Goal: Task Accomplishment & Management: Manage account settings

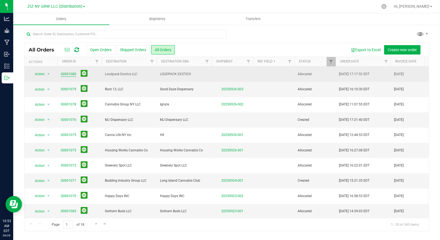
click at [69, 74] on link "00001080" at bounding box center [68, 74] width 15 height 5
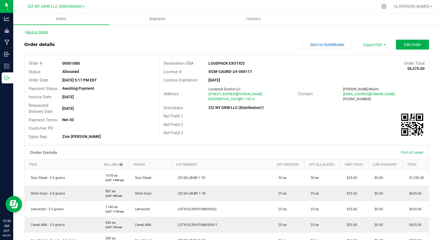
click at [40, 32] on link "Back to Orders" at bounding box center [36, 32] width 24 height 4
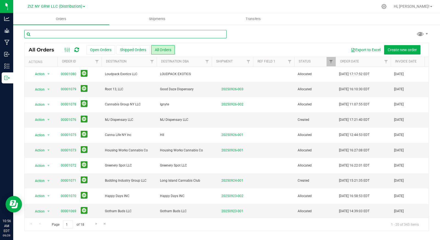
click at [109, 33] on input "text" at bounding box center [125, 34] width 202 height 8
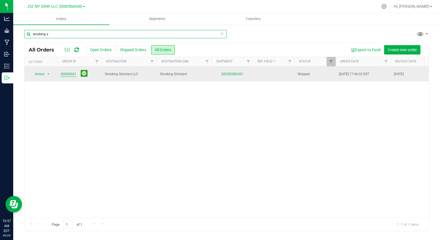
type input "smoking s"
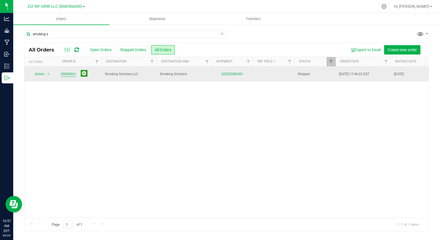
click at [70, 75] on link "00000661" at bounding box center [68, 74] width 15 height 5
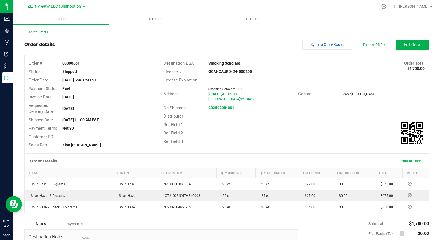
click at [42, 32] on link "Back to Orders" at bounding box center [36, 32] width 24 height 4
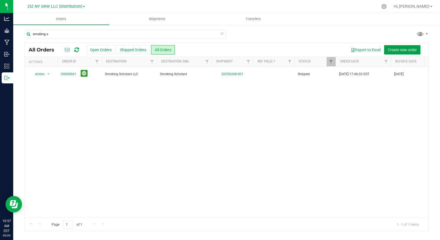
click at [399, 50] on span "Create new order" at bounding box center [402, 50] width 29 height 4
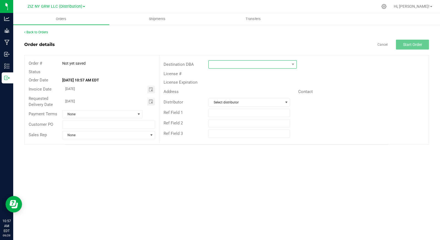
click at [285, 64] on span at bounding box center [249, 65] width 81 height 8
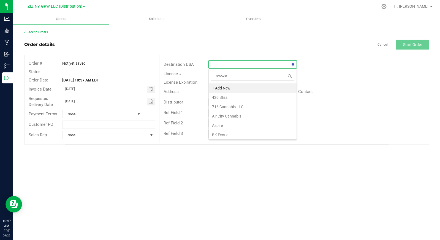
type input "smoking"
click at [247, 87] on li "Smoking Scholars" at bounding box center [253, 87] width 88 height 9
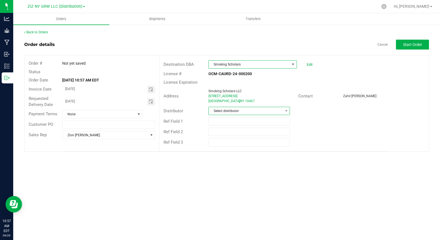
click at [256, 111] on span "Select distributor" at bounding box center [246, 111] width 74 height 8
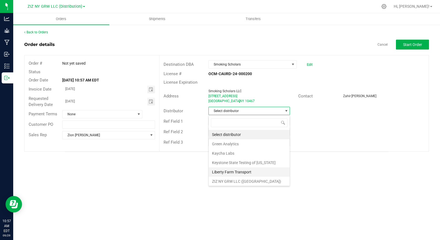
scroll to position [20, 0]
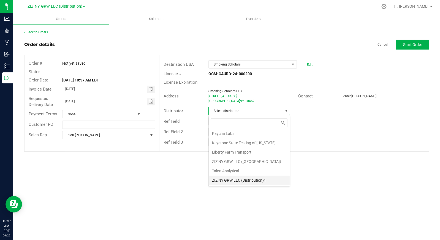
click at [251, 182] on li "ZIZ NY GRW LLC (Distribution)1" at bounding box center [249, 180] width 81 height 9
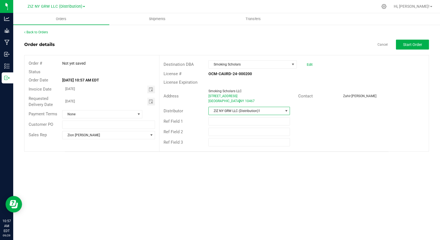
click at [402, 39] on div "Back to Orders Order details Cancel Start Order Order # Not yet saved Status Or…" at bounding box center [226, 91] width 405 height 122
click at [403, 43] on span "Start Order" at bounding box center [412, 44] width 19 height 4
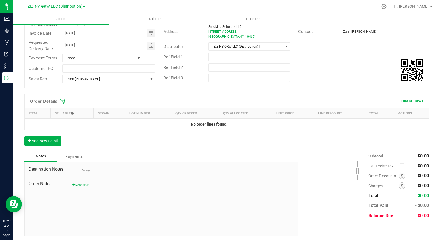
scroll to position [66, 0]
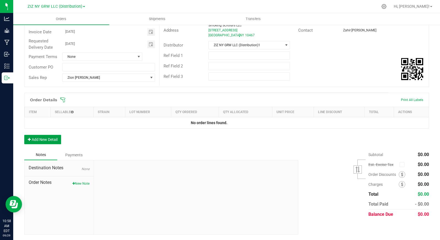
click at [44, 141] on button "Add New Detail" at bounding box center [42, 139] width 37 height 9
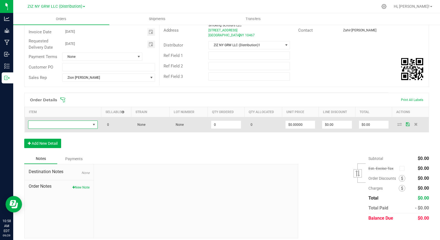
click at [47, 123] on span "NO DATA FOUND" at bounding box center [59, 125] width 63 height 8
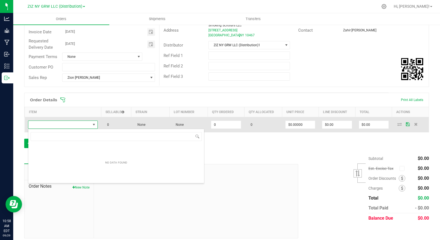
scroll to position [8, 69]
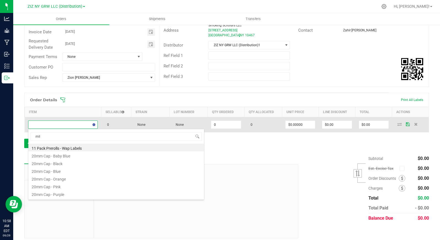
type input "milk"
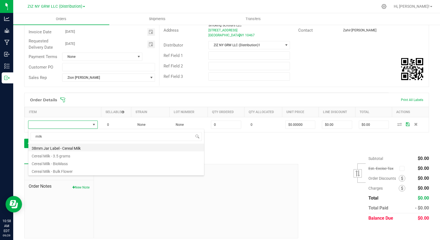
click at [80, 147] on li "38mm Jar Label - Cereal Milk" at bounding box center [116, 148] width 176 height 8
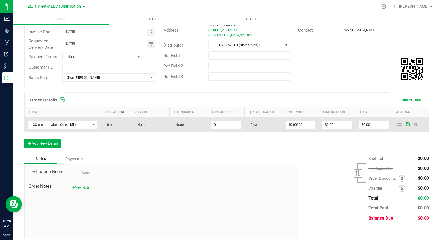
click at [228, 124] on input "0" at bounding box center [225, 125] width 29 height 8
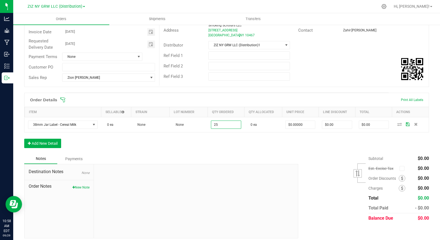
type input "25 ea"
click at [213, 142] on div "Order Details Print All Labels Item Sellable Strain Lot Number Qty Ordered Qty …" at bounding box center [226, 123] width 405 height 61
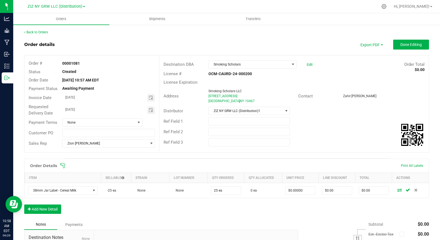
scroll to position [70, 0]
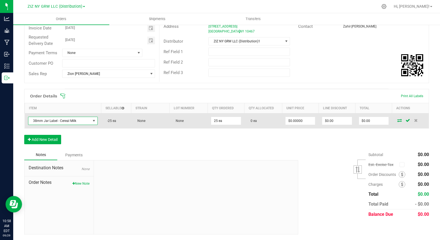
click at [92, 121] on span "NO DATA FOUND" at bounding box center [94, 121] width 4 height 4
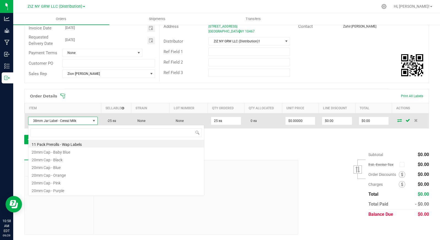
scroll to position [8, 69]
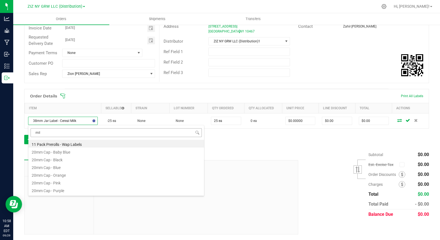
type input "milk"
click at [85, 145] on li "38mm Jar Label - Cereal Milk" at bounding box center [116, 144] width 176 height 8
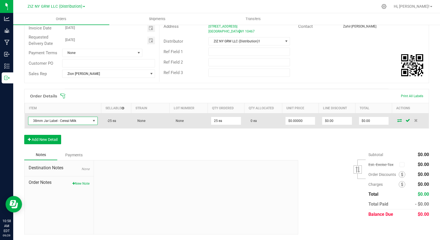
click at [92, 120] on span at bounding box center [94, 121] width 4 height 4
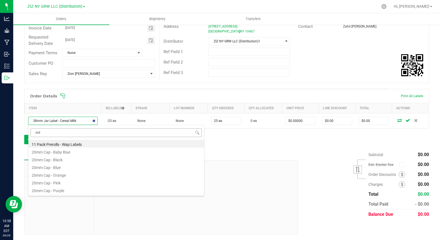
type input "milk"
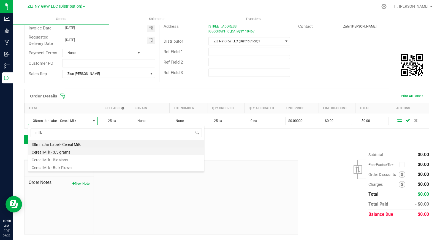
click at [80, 151] on li "Cereal Milk - 3.5 grams" at bounding box center [116, 152] width 176 height 8
type input "$25.00000"
type input "$625.00"
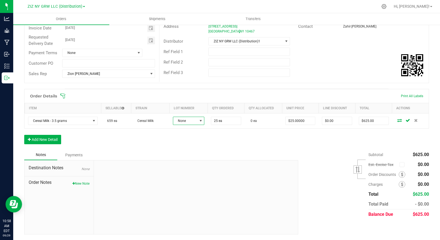
click at [194, 120] on span "None" at bounding box center [185, 121] width 24 height 8
click at [194, 154] on li "LOT#1023NYITHBK0009-1" at bounding box center [198, 153] width 53 height 9
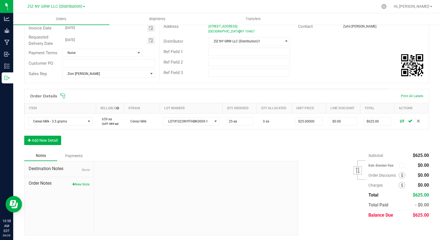
click at [163, 139] on div "Order Details Print All Labels Item Sellable Strain Lot Number Qty Ordered Qty …" at bounding box center [226, 120] width 405 height 62
click at [51, 140] on button "Add New Detail" at bounding box center [42, 140] width 37 height 9
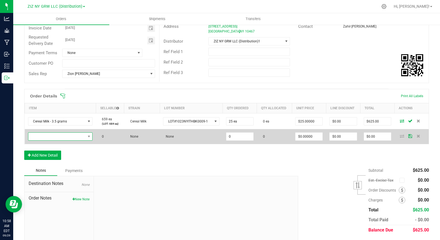
click at [73, 134] on span "NO DATA FOUND" at bounding box center [56, 137] width 57 height 8
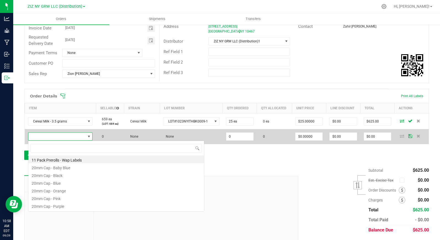
scroll to position [8, 63]
type input "lemonat"
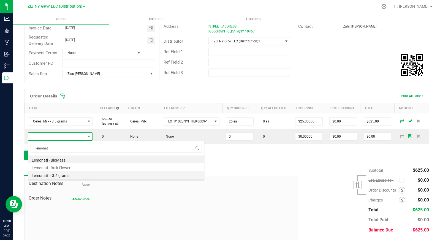
click at [75, 177] on li "Lemonatti - 3.5 grams" at bounding box center [116, 175] width 176 height 8
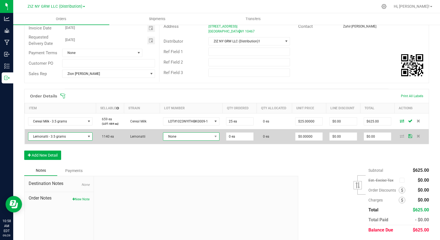
click at [192, 139] on span "None" at bounding box center [187, 137] width 49 height 8
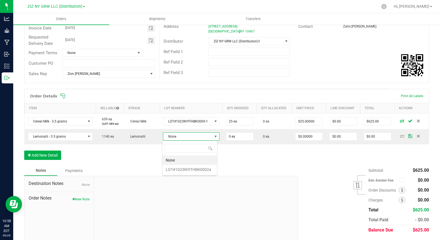
scroll to position [8, 55]
click at [191, 167] on li "LOT#1023NYITHBK0002a" at bounding box center [190, 169] width 55 height 9
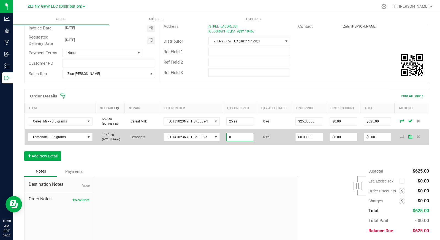
click at [234, 139] on input "0" at bounding box center [240, 137] width 27 height 8
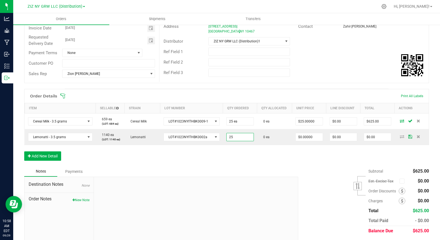
type input "25 ea"
click at [285, 173] on div "Notes Payments" at bounding box center [159, 171] width 270 height 10
click at [301, 138] on input "0" at bounding box center [309, 137] width 27 height 8
type input "$25.00000"
type input "$625.00"
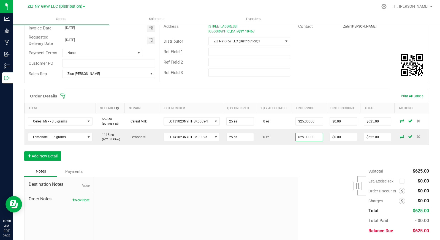
click at [316, 163] on div "Order Details Print All Labels Item Sellable Strain Lot Number Qty Ordered Qty …" at bounding box center [226, 127] width 405 height 77
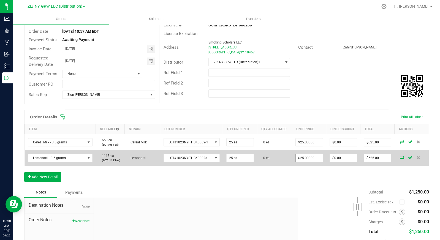
scroll to position [0, 0]
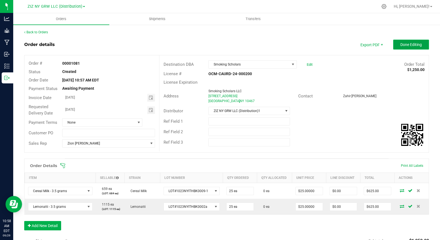
click at [405, 45] on span "Done Editing" at bounding box center [410, 44] width 21 height 4
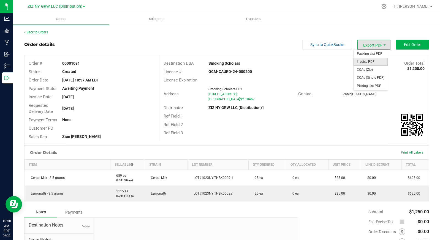
click at [375, 62] on span "Invoice PDF" at bounding box center [371, 62] width 34 height 8
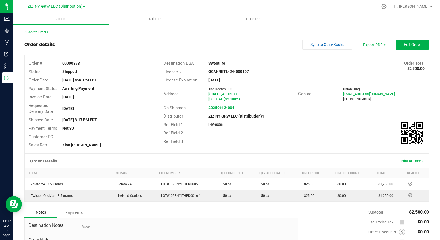
click at [39, 33] on link "Back to Orders" at bounding box center [36, 32] width 24 height 4
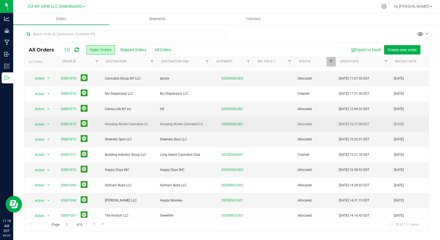
scroll to position [53, 0]
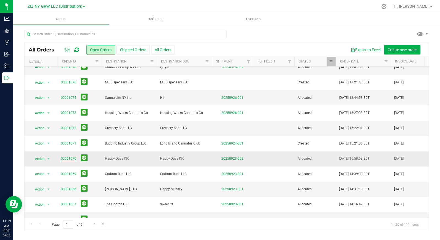
click at [71, 157] on link "00001070" at bounding box center [68, 158] width 15 height 5
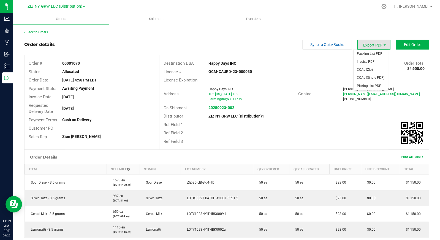
click at [374, 43] on span "Export PDF" at bounding box center [374, 45] width 33 height 10
click at [373, 59] on span "Invoice PDF" at bounding box center [371, 62] width 34 height 8
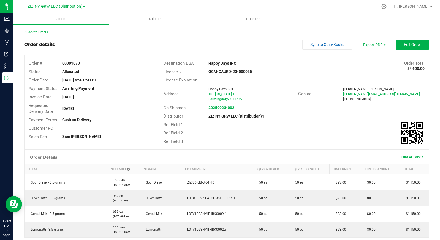
click at [44, 33] on link "Back to Orders" at bounding box center [36, 32] width 24 height 4
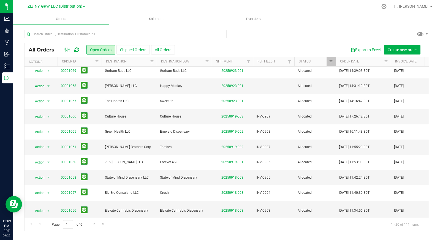
scroll to position [158, 0]
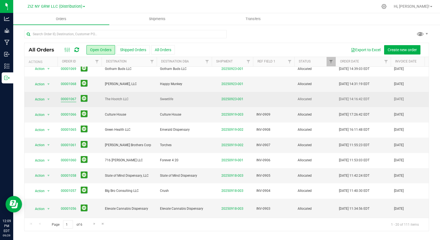
click at [71, 99] on link "00001067" at bounding box center [68, 99] width 15 height 5
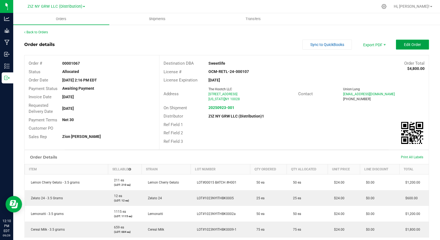
click at [400, 48] on button "Edit Order" at bounding box center [412, 45] width 33 height 10
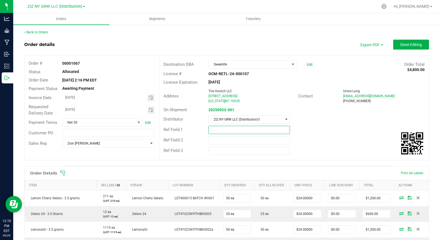
click at [218, 128] on input "text" at bounding box center [250, 130] width 82 height 8
type input "INV-0910"
click at [310, 145] on div "Ref Field 2" at bounding box center [293, 140] width 269 height 10
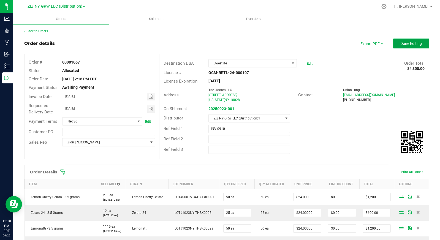
click at [406, 43] on span "Done Editing" at bounding box center [410, 43] width 21 height 4
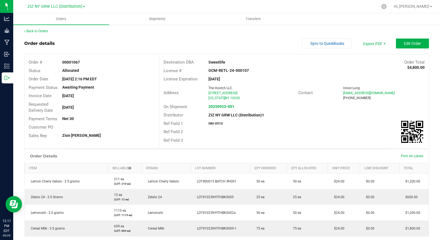
click at [339, 117] on div "Distributor ZIZ NY GRW LLC (Distribution)1" at bounding box center [293, 115] width 269 height 9
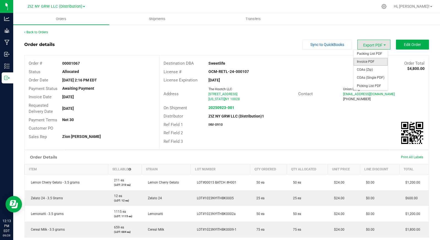
click at [372, 62] on span "Invoice PDF" at bounding box center [371, 62] width 34 height 8
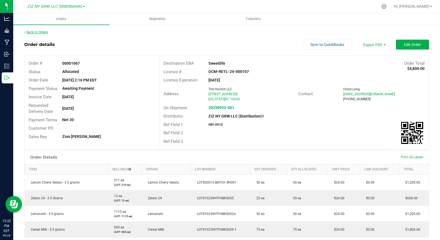
click at [41, 30] on link "Back to Orders" at bounding box center [36, 32] width 24 height 4
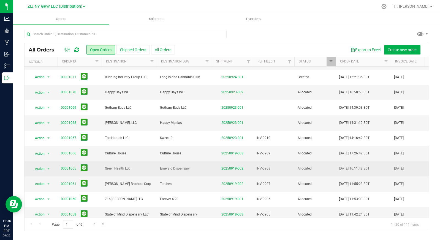
scroll to position [119, 0]
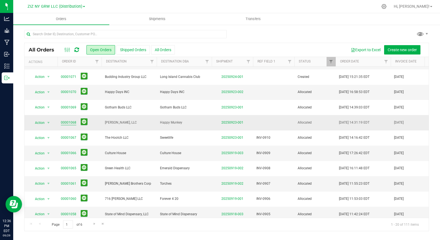
click at [71, 122] on link "00001068" at bounding box center [68, 122] width 15 height 5
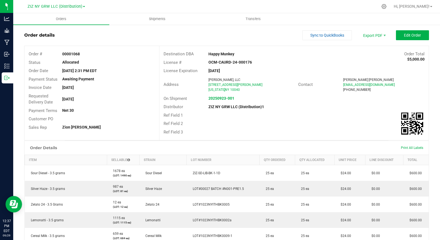
scroll to position [10, 0]
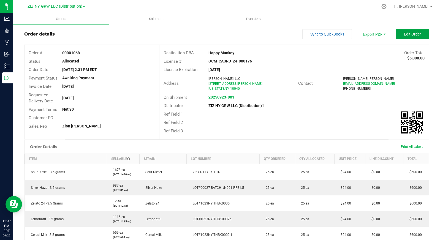
click at [406, 34] on span "Edit Order" at bounding box center [412, 34] width 17 height 4
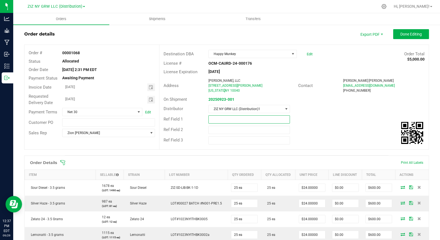
click at [215, 119] on input "text" at bounding box center [250, 119] width 82 height 8
type input "INV-0911"
click at [404, 33] on span "Done Editing" at bounding box center [410, 34] width 21 height 4
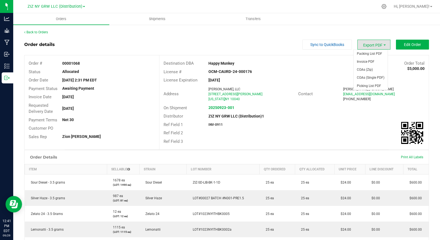
click at [374, 47] on span "Export PDF" at bounding box center [374, 45] width 33 height 10
click at [370, 61] on span "Invoice PDF" at bounding box center [371, 62] width 34 height 8
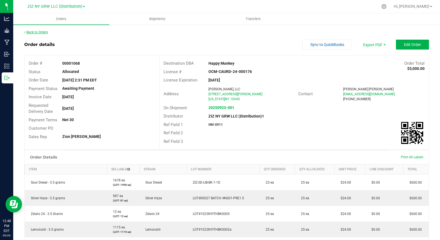
click at [42, 32] on link "Back to Orders" at bounding box center [36, 32] width 24 height 4
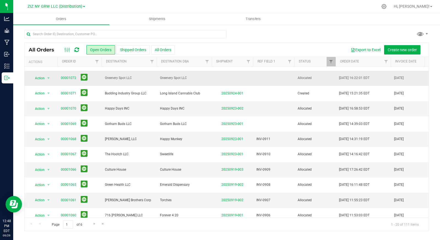
scroll to position [104, 0]
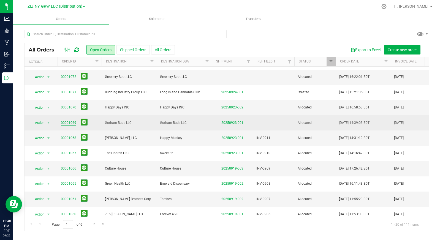
click at [71, 122] on link "00001069" at bounding box center [68, 122] width 15 height 5
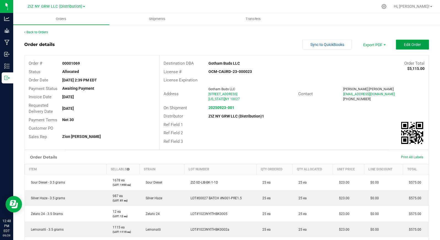
click at [405, 45] on span "Edit Order" at bounding box center [412, 44] width 17 height 4
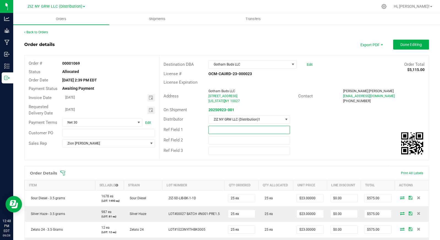
click at [218, 129] on input "text" at bounding box center [250, 130] width 82 height 8
type input "INV-0912"
click at [329, 152] on div "Ref Field 3" at bounding box center [293, 151] width 269 height 10
click at [401, 46] on span "Done Editing" at bounding box center [410, 44] width 21 height 4
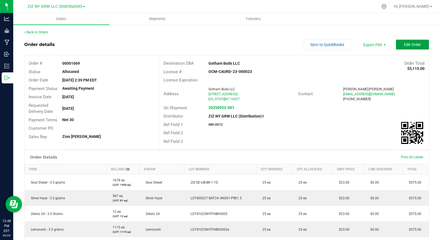
click at [410, 45] on span "Edit Order" at bounding box center [412, 44] width 17 height 4
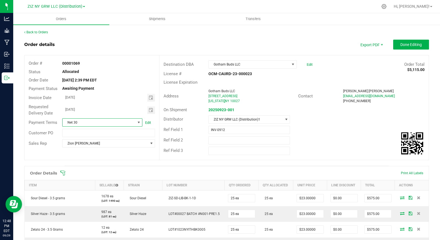
click at [139, 121] on span at bounding box center [139, 122] width 4 height 4
click at [109, 155] on li "Cash on Delivery" at bounding box center [101, 155] width 79 height 9
click at [408, 45] on span "Done Editing" at bounding box center [410, 44] width 21 height 4
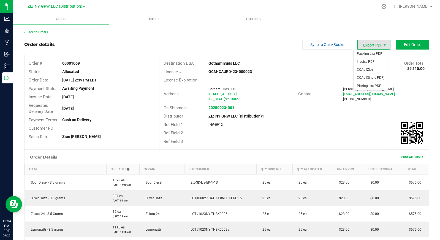
click at [374, 44] on span "Export PDF" at bounding box center [374, 45] width 33 height 10
click at [372, 59] on span "Invoice PDF" at bounding box center [371, 62] width 34 height 8
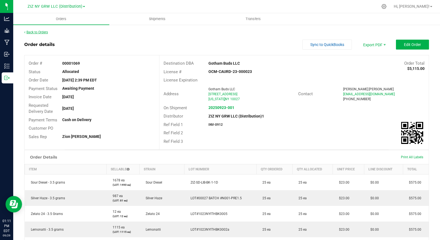
click at [38, 32] on link "Back to Orders" at bounding box center [36, 32] width 24 height 4
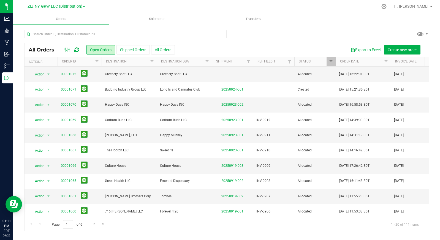
scroll to position [112, 0]
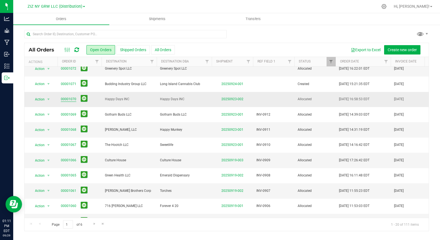
click at [64, 99] on link "00001070" at bounding box center [68, 99] width 15 height 5
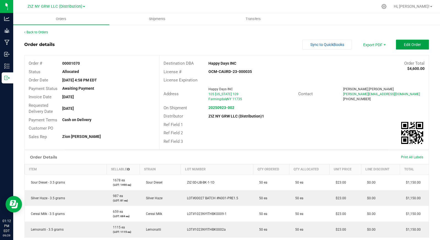
click at [406, 46] on span "Edit Order" at bounding box center [412, 44] width 17 height 4
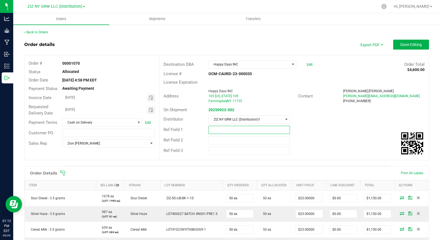
click at [225, 128] on input "text" at bounding box center [250, 130] width 82 height 8
type input "INV-0913"
click at [408, 46] on span "Done Editing" at bounding box center [410, 44] width 21 height 4
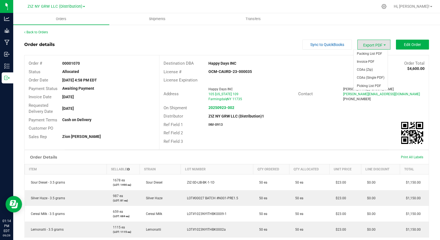
click at [372, 44] on span "Export PDF" at bounding box center [374, 45] width 33 height 10
click at [375, 60] on span "Invoice PDF" at bounding box center [371, 62] width 34 height 8
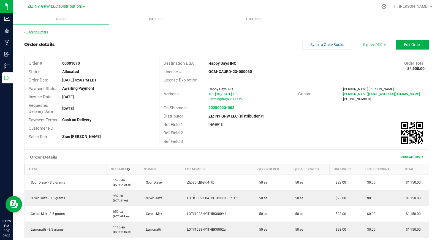
click at [47, 33] on link "Back to Orders" at bounding box center [36, 32] width 24 height 4
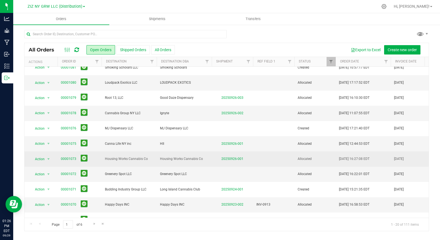
scroll to position [7, 0]
click at [64, 157] on link "00001073" at bounding box center [68, 158] width 15 height 5
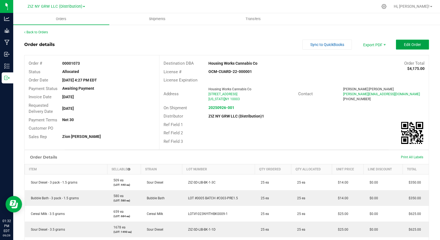
click at [414, 46] on span "Edit Order" at bounding box center [412, 44] width 17 height 4
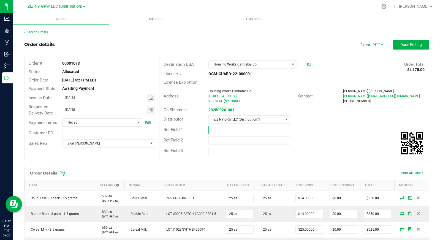
click at [215, 127] on input "text" at bounding box center [250, 130] width 82 height 8
type input "INV-0914"
click at [405, 45] on span "Done Editing" at bounding box center [410, 44] width 21 height 4
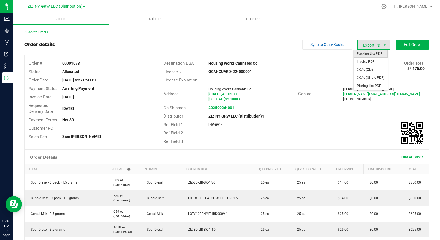
click at [373, 55] on span "Packing List PDF" at bounding box center [371, 54] width 34 height 8
click at [376, 47] on span "Export PDF" at bounding box center [374, 45] width 33 height 10
click at [373, 60] on span "Invoice PDF" at bounding box center [371, 62] width 34 height 8
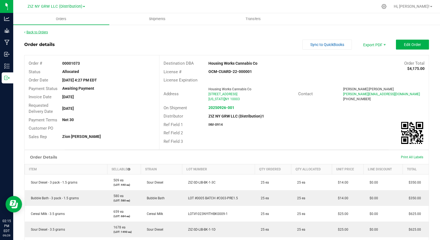
click at [44, 33] on link "Back to Orders" at bounding box center [36, 32] width 24 height 4
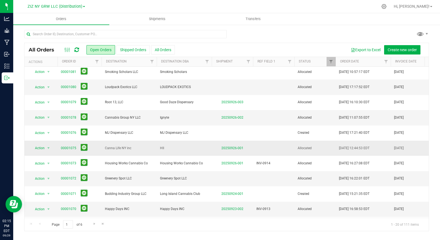
scroll to position [5, 0]
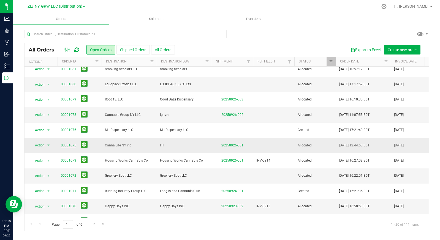
click at [66, 145] on link "00001075" at bounding box center [68, 145] width 15 height 5
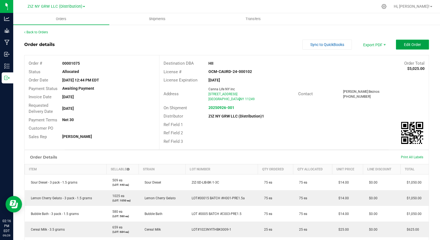
click at [404, 44] on span "Edit Order" at bounding box center [412, 44] width 17 height 4
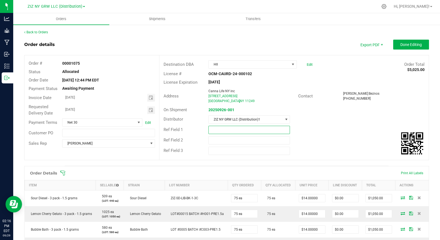
click at [224, 132] on input "text" at bounding box center [250, 130] width 82 height 8
type input "INV-915"
click at [400, 45] on span "Done Editing" at bounding box center [410, 44] width 21 height 4
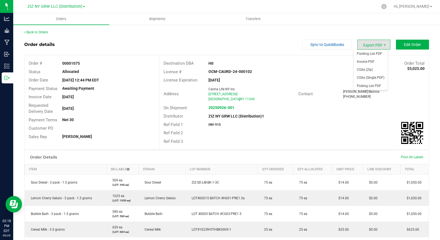
click at [373, 43] on span "Export PDF" at bounding box center [374, 45] width 33 height 10
click at [376, 59] on span "Invoice PDF" at bounding box center [371, 62] width 34 height 8
click at [38, 31] on link "Back to Orders" at bounding box center [36, 32] width 24 height 4
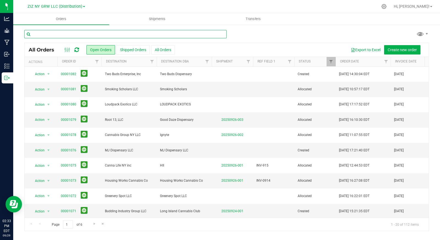
click at [96, 34] on input "text" at bounding box center [125, 34] width 202 height 8
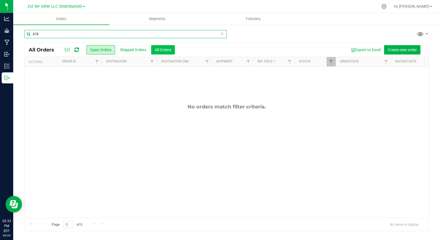
type input "878"
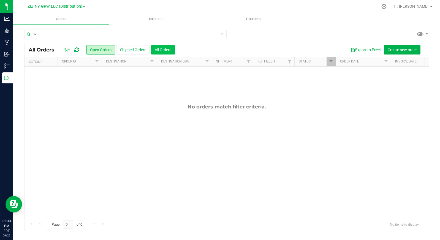
click at [164, 50] on button "All Orders" at bounding box center [163, 49] width 24 height 9
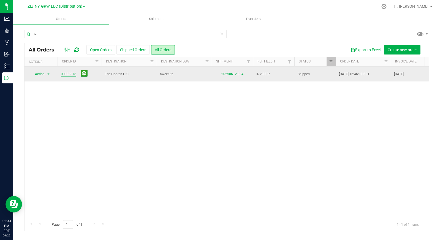
click at [67, 73] on link "00000878" at bounding box center [68, 74] width 15 height 5
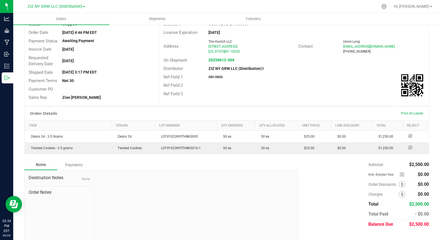
scroll to position [58, 0]
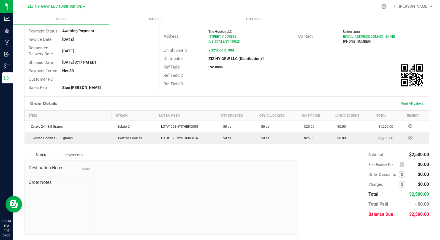
click at [77, 153] on div "Payments" at bounding box center [73, 155] width 33 height 10
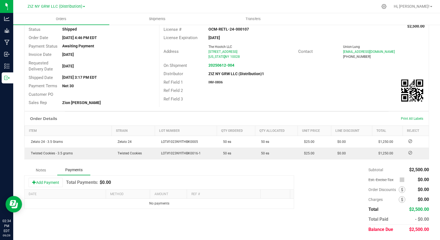
scroll to position [42, 0]
click at [47, 182] on button "Add Payment" at bounding box center [46, 182] width 34 height 9
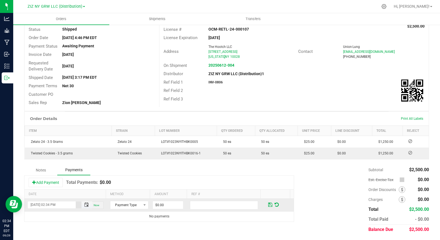
click at [85, 205] on span "Toggle popup" at bounding box center [86, 205] width 4 height 4
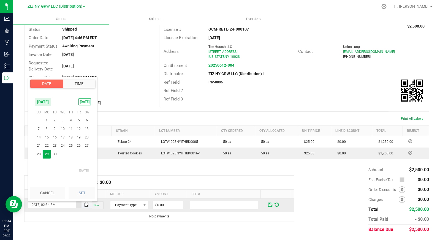
scroll to position [0, 0]
click at [64, 147] on span "24" at bounding box center [63, 146] width 8 height 9
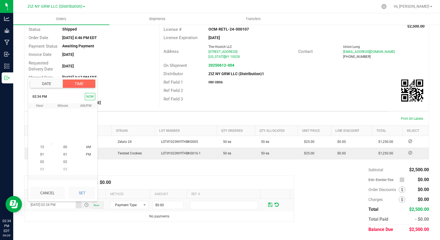
scroll to position [7, 0]
click at [83, 190] on button "Set" at bounding box center [82, 193] width 27 height 12
type input "09/24/2025 02:34 PM"
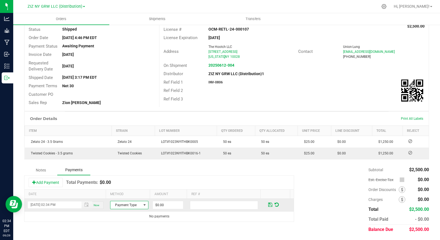
click at [130, 204] on span "Payment Type" at bounding box center [125, 205] width 31 height 8
click at [135, 180] on li "ACH & Bank Transfer" at bounding box center [126, 181] width 37 height 8
click at [162, 204] on input "0" at bounding box center [168, 205] width 30 height 8
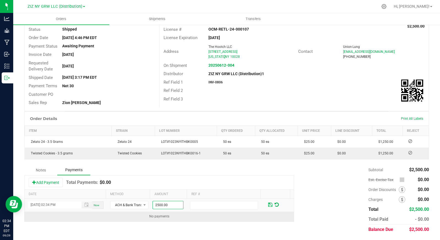
type input "$2,500.00"
click at [228, 220] on td "No payments" at bounding box center [159, 217] width 269 height 10
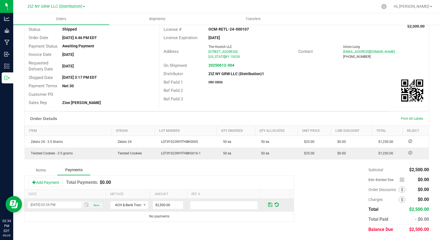
click at [223, 210] on td at bounding box center [226, 205] width 75 height 13
click at [217, 201] on input "text" at bounding box center [224, 205] width 68 height 9
click at [232, 229] on div "Notes Payments Add Payment Total Payments: $0.00 Date Method Amount Ref # 09/24…" at bounding box center [226, 200] width 405 height 70
click at [268, 205] on span at bounding box center [270, 204] width 4 height 5
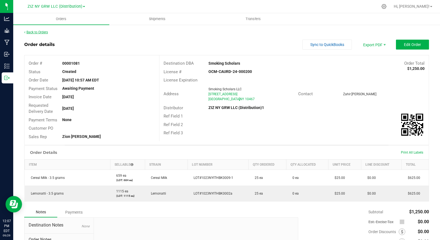
click at [37, 31] on link "Back to Orders" at bounding box center [36, 32] width 24 height 4
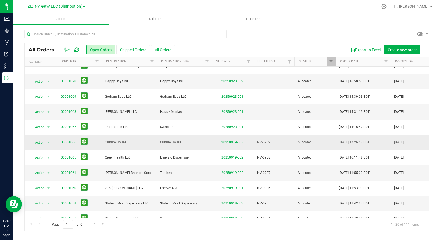
scroll to position [131, 0]
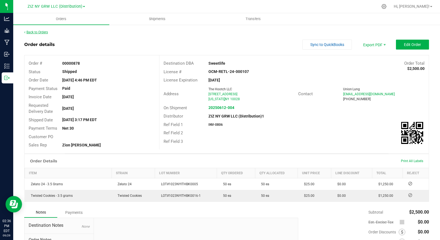
click at [46, 32] on link "Back to Orders" at bounding box center [36, 32] width 24 height 4
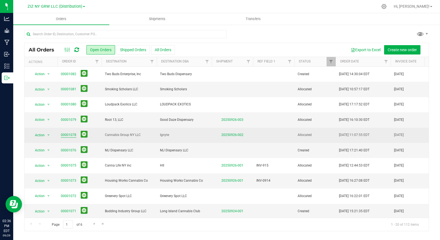
click at [67, 133] on link "00001078" at bounding box center [68, 134] width 15 height 5
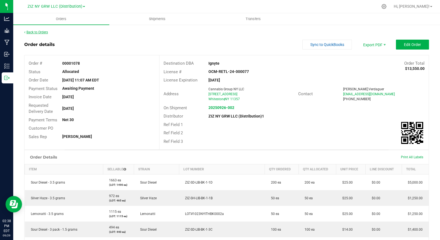
click at [38, 31] on link "Back to Orders" at bounding box center [36, 32] width 24 height 4
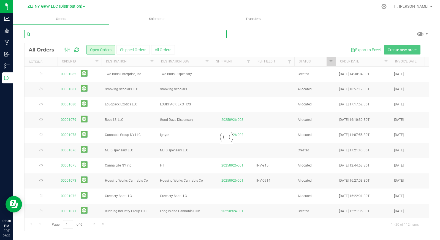
click at [100, 35] on input "text" at bounding box center [125, 34] width 202 height 8
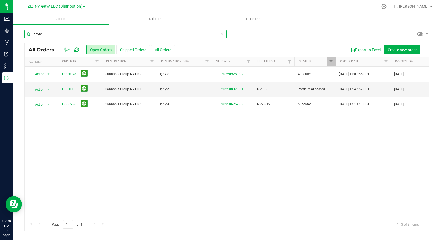
type input "ignyte"
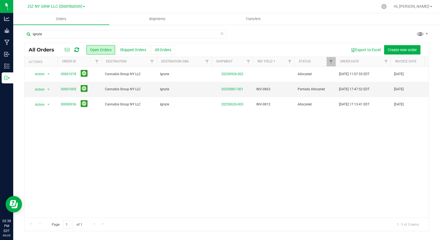
click at [167, 45] on div "All Orders Open Orders Shipped Orders All Orders Export to Excel Create new ord…" at bounding box center [227, 50] width 404 height 14
click at [167, 48] on button "All Orders" at bounding box center [163, 49] width 24 height 9
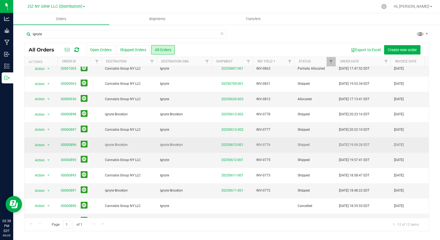
scroll to position [30, 0]
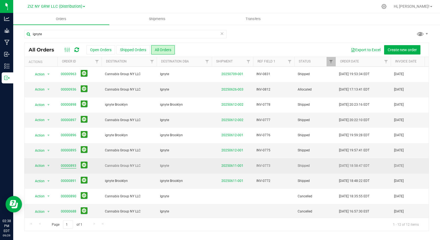
click at [68, 167] on link "00000893" at bounding box center [68, 165] width 15 height 5
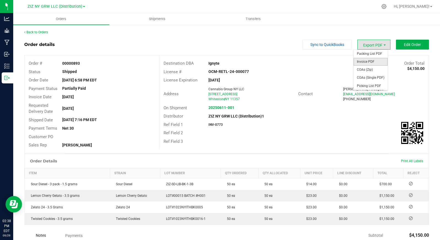
click at [375, 59] on span "Invoice PDF" at bounding box center [371, 62] width 34 height 8
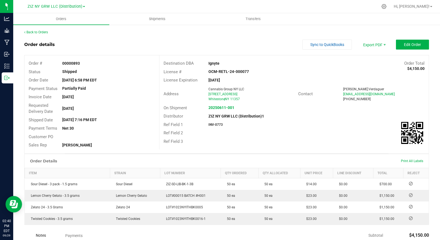
click at [37, 30] on div "Back to Orders" at bounding box center [226, 32] width 405 height 5
click at [39, 31] on link "Back to Orders" at bounding box center [36, 32] width 24 height 4
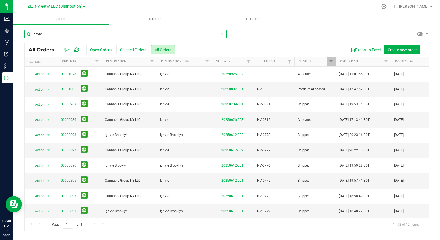
click at [49, 34] on input "ignyte" at bounding box center [125, 34] width 202 height 8
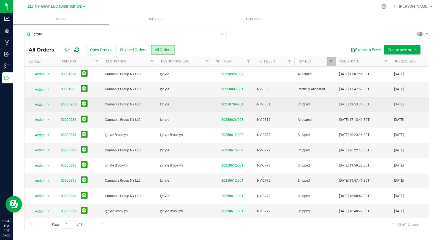
click at [71, 104] on link "00000963" at bounding box center [68, 104] width 15 height 5
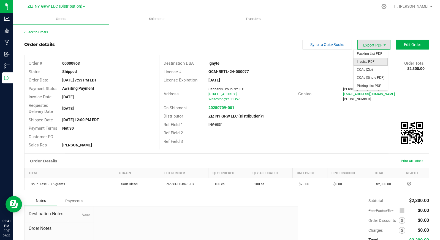
click at [375, 64] on span "Invoice PDF" at bounding box center [371, 62] width 34 height 8
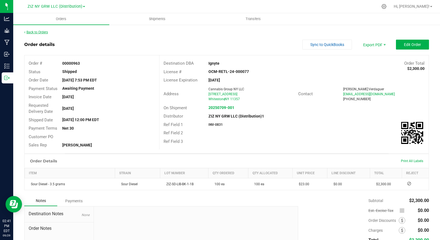
click at [34, 31] on link "Back to Orders" at bounding box center [36, 32] width 24 height 4
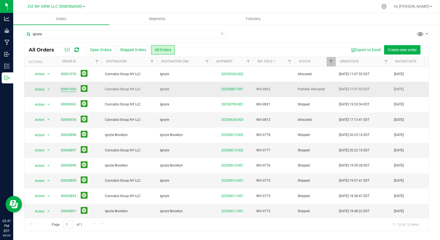
click at [68, 89] on link "00001005" at bounding box center [68, 89] width 15 height 5
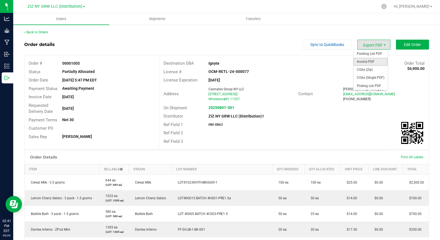
click at [370, 58] on span "Invoice PDF" at bounding box center [371, 62] width 34 height 8
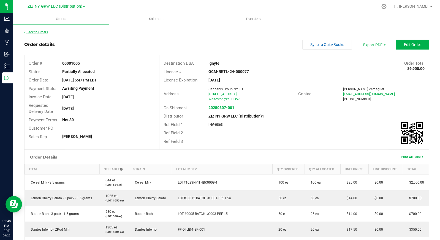
click at [37, 31] on link "Back to Orders" at bounding box center [36, 32] width 24 height 4
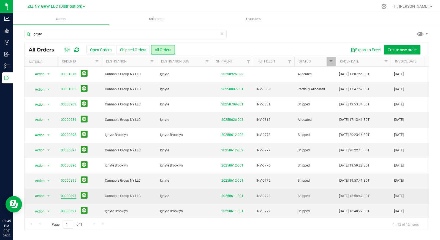
click at [69, 197] on link "00000893" at bounding box center [68, 196] width 15 height 5
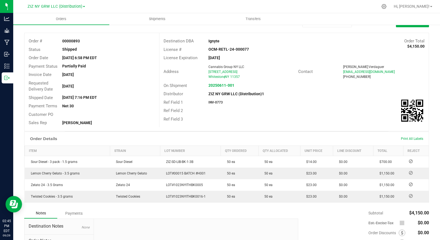
scroll to position [81, 0]
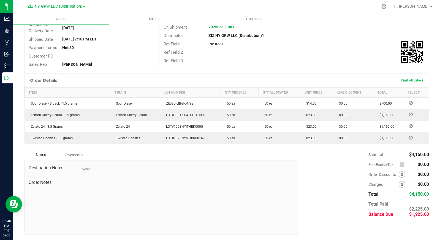
click at [77, 155] on div "Payments" at bounding box center [73, 155] width 33 height 10
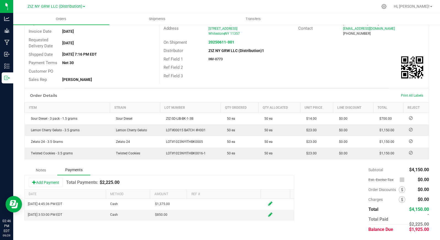
scroll to position [66, 0]
click at [57, 185] on button "Add Payment" at bounding box center [46, 182] width 34 height 9
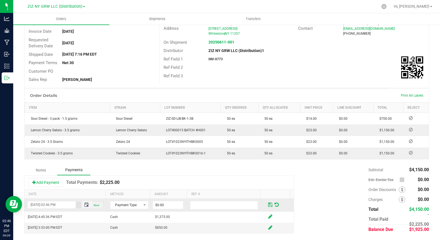
click at [84, 204] on span "Toggle popup" at bounding box center [86, 205] width 4 height 4
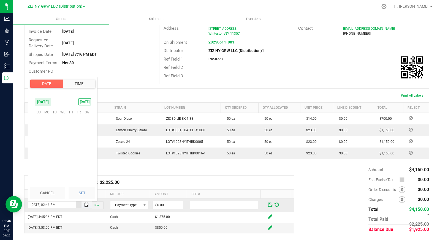
scroll to position [7, 0]
click at [80, 146] on span "26" at bounding box center [79, 146] width 8 height 9
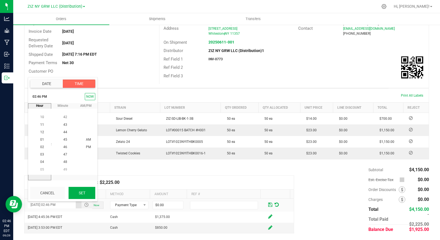
click at [90, 193] on button "Set" at bounding box center [82, 193] width 27 height 12
type input "09/26/2025 02:46 PM"
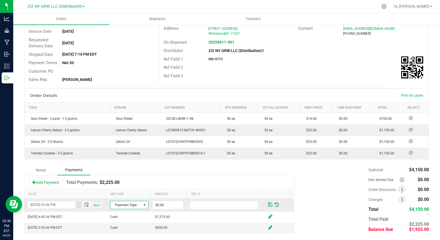
click at [142, 204] on span at bounding box center [144, 205] width 4 height 4
click at [133, 181] on li "ACH & Bank Transfer" at bounding box center [126, 181] width 37 height 8
click at [163, 204] on input "0" at bounding box center [168, 205] width 30 height 8
type input "$1,925.00"
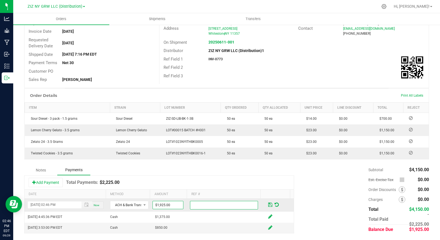
drag, startPoint x: 217, startPoint y: 204, endPoint x: 258, endPoint y: 202, distance: 40.6
click at [217, 204] on input "text" at bounding box center [224, 205] width 68 height 9
click at [268, 204] on span at bounding box center [270, 204] width 4 height 5
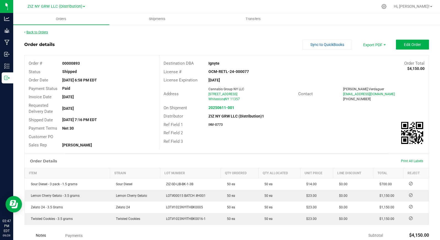
click at [34, 33] on link "Back to Orders" at bounding box center [36, 32] width 24 height 4
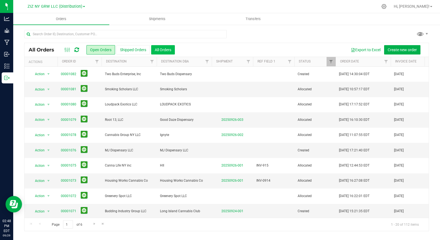
click at [160, 51] on button "All Orders" at bounding box center [163, 49] width 24 height 9
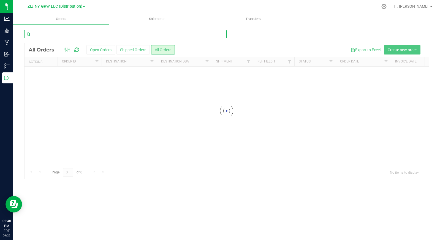
click at [109, 34] on input "text" at bounding box center [125, 34] width 202 height 8
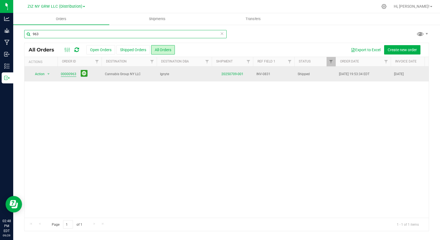
type input "963"
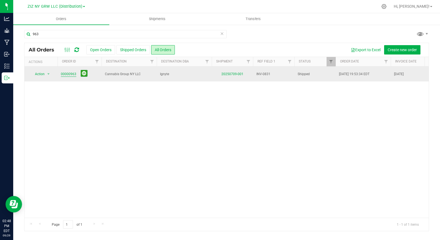
click at [73, 74] on link "00000963" at bounding box center [68, 74] width 15 height 5
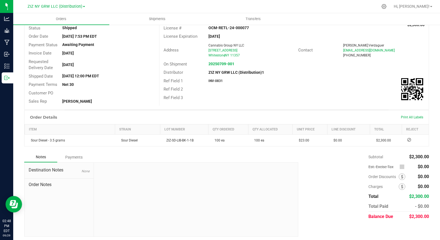
scroll to position [46, 0]
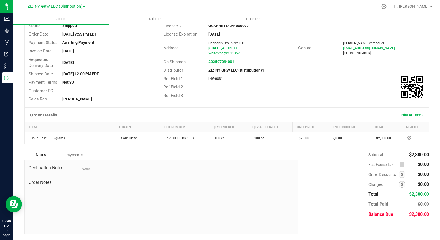
click at [78, 156] on div "Payments" at bounding box center [73, 155] width 33 height 10
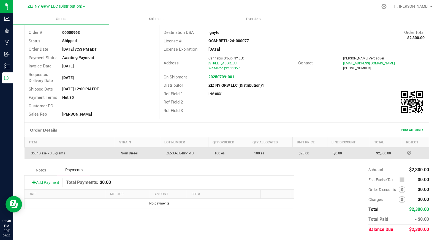
scroll to position [31, 0]
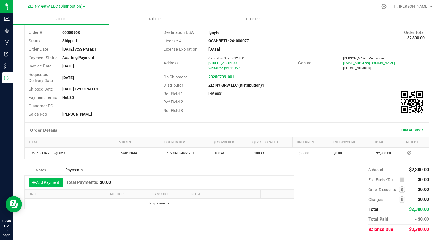
click at [53, 183] on button "Add Payment" at bounding box center [46, 182] width 34 height 9
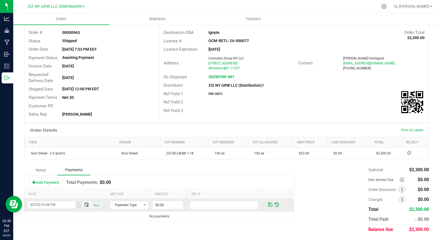
click at [84, 205] on span "Toggle popup" at bounding box center [86, 205] width 4 height 4
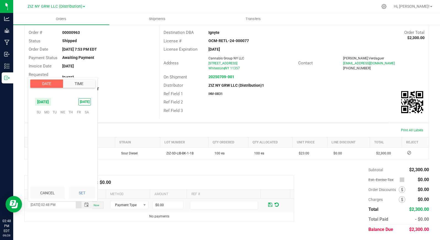
scroll to position [7, 0]
click at [77, 146] on span "26" at bounding box center [79, 146] width 8 height 9
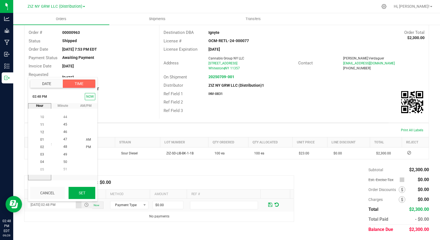
drag, startPoint x: 89, startPoint y: 193, endPoint x: 111, endPoint y: 197, distance: 22.5
click at [89, 193] on button "Set" at bounding box center [82, 193] width 27 height 12
type input "[DATE] 02:48 PM"
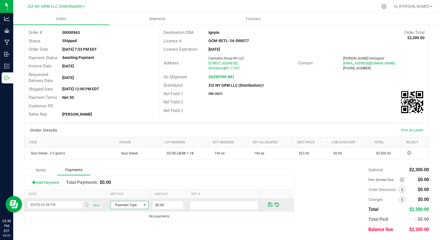
click at [116, 201] on span "Payment Type" at bounding box center [125, 205] width 31 height 8
click at [135, 180] on li "ACH & Bank Transfer" at bounding box center [126, 181] width 37 height 8
click at [161, 206] on input "0" at bounding box center [168, 205] width 30 height 8
type input "$2,300.00"
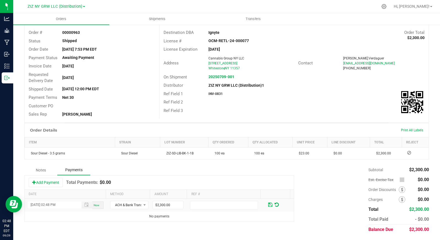
drag, startPoint x: 178, startPoint y: 223, endPoint x: 158, endPoint y: 221, distance: 20.5
click at [179, 223] on div "Notes Payments Add Payment Total Payments: $0.00 Date Method Amount Ref # 09/26…" at bounding box center [226, 200] width 405 height 70
click at [268, 207] on span at bounding box center [270, 204] width 4 height 5
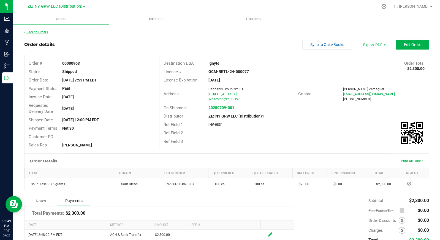
click at [40, 31] on link "Back to Orders" at bounding box center [36, 32] width 24 height 4
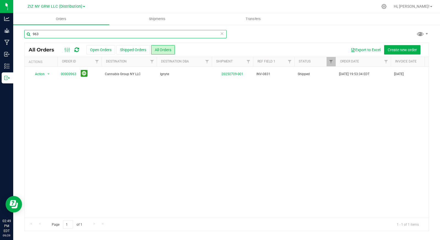
click at [46, 34] on input "963" at bounding box center [125, 34] width 202 height 8
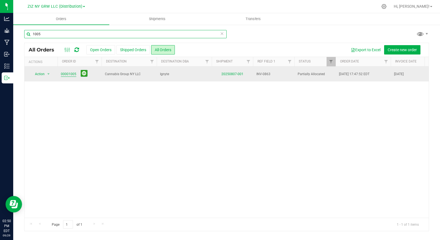
type input "1005"
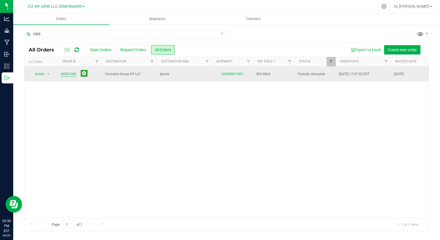
click at [68, 75] on link "00001005" at bounding box center [68, 74] width 15 height 5
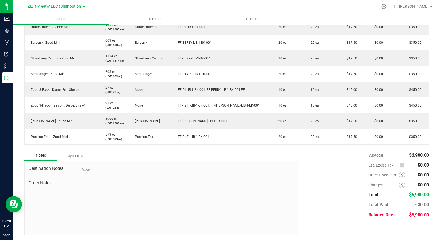
scroll to position [203, 0]
click at [82, 155] on div "Payments" at bounding box center [73, 155] width 33 height 10
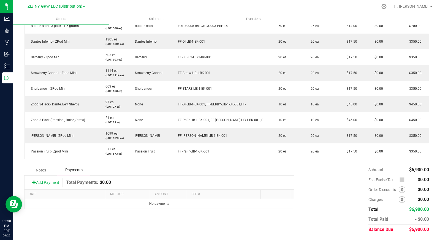
scroll to position [188, 0]
click at [52, 183] on button "Add Payment" at bounding box center [46, 182] width 34 height 9
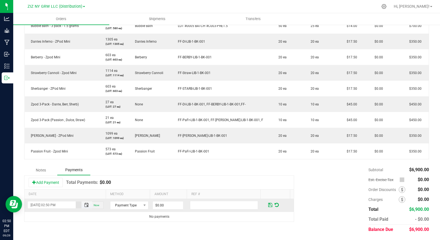
click at [84, 206] on span "Toggle popup" at bounding box center [86, 205] width 4 height 4
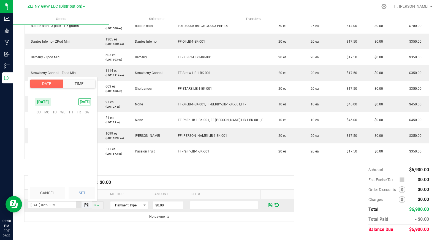
scroll to position [7, 0]
click at [78, 148] on span "26" at bounding box center [79, 146] width 8 height 9
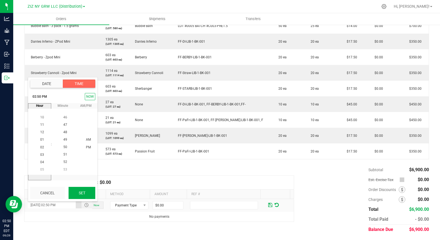
click at [78, 195] on button "Set" at bounding box center [82, 193] width 27 height 12
type input "09/26/2025 02:50 PM"
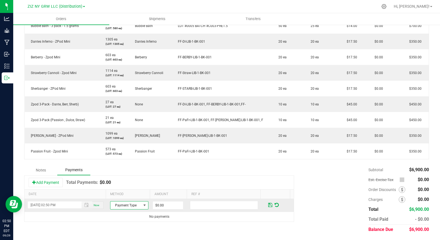
click at [128, 207] on span "Payment Type" at bounding box center [125, 206] width 31 height 8
click at [134, 182] on li "ACH & Bank Transfer" at bounding box center [126, 181] width 37 height 8
click at [144, 207] on span at bounding box center [144, 206] width 7 height 8
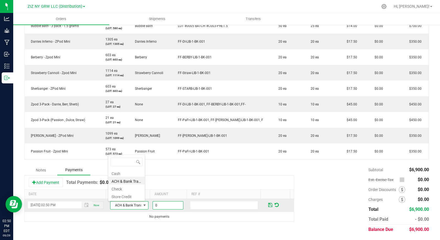
click at [168, 205] on input "0" at bounding box center [168, 206] width 30 height 8
type input "$7,275.00"
click at [268, 204] on span at bounding box center [270, 205] width 4 height 5
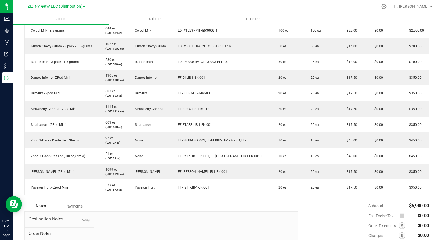
scroll to position [203, 0]
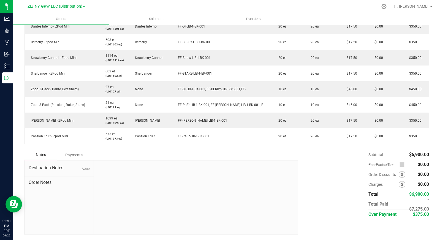
click at [75, 155] on div "Payments" at bounding box center [73, 155] width 33 height 10
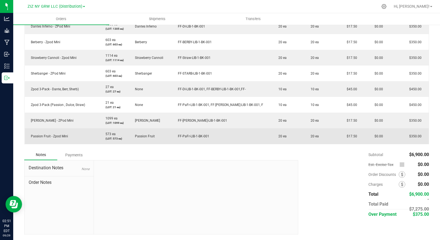
scroll to position [188, 0]
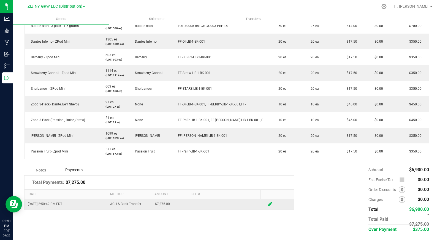
click at [268, 203] on icon at bounding box center [270, 204] width 4 height 5
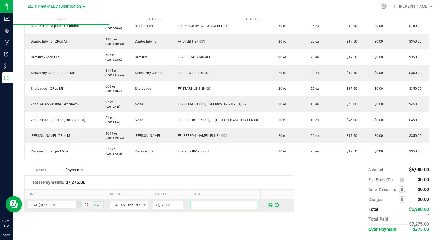
click at [211, 206] on input "text" at bounding box center [224, 205] width 68 height 9
type input "$375 applied to F-1078"
click at [268, 205] on span at bounding box center [270, 205] width 4 height 5
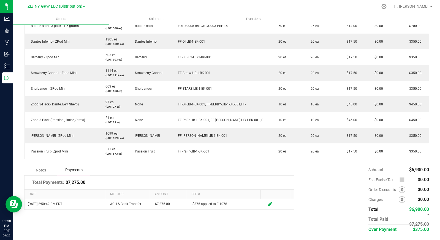
scroll to position [0, 0]
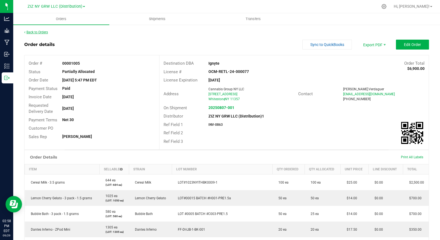
click at [37, 32] on link "Back to Orders" at bounding box center [36, 32] width 24 height 4
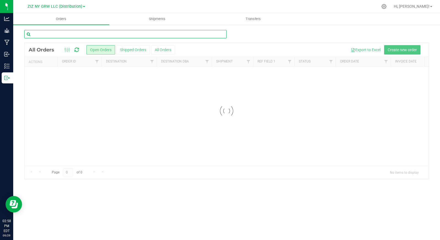
click at [62, 36] on input "text" at bounding box center [125, 34] width 202 height 8
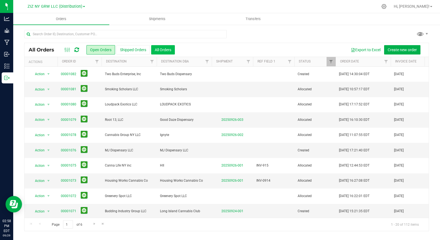
click at [173, 51] on button "All Orders" at bounding box center [163, 49] width 24 height 9
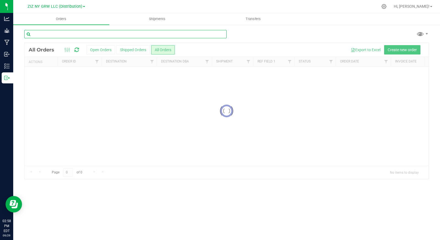
click at [151, 34] on input "text" at bounding box center [125, 34] width 202 height 8
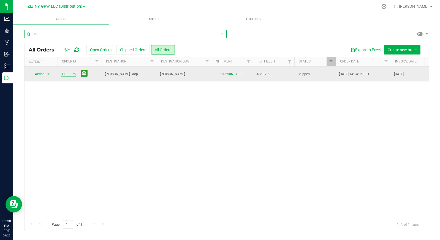
type input "869"
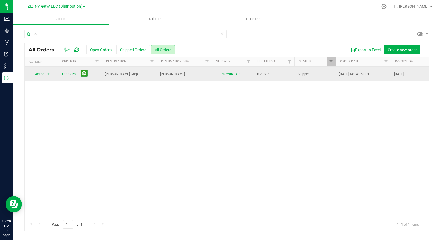
click at [64, 73] on link "00000869" at bounding box center [68, 74] width 15 height 5
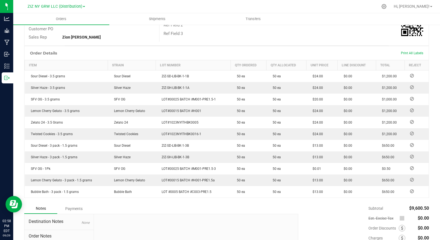
scroll to position [162, 0]
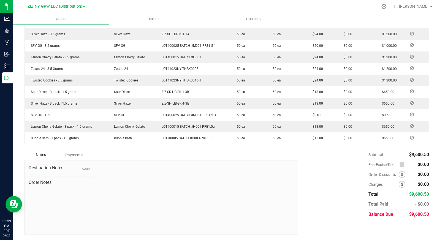
click at [75, 156] on div "Payments" at bounding box center [73, 155] width 33 height 10
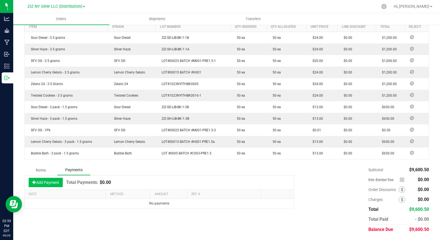
click at [51, 180] on button "Add Payment" at bounding box center [46, 182] width 34 height 9
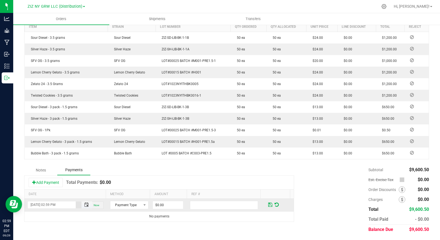
click at [84, 204] on span "Toggle popup" at bounding box center [86, 205] width 4 height 4
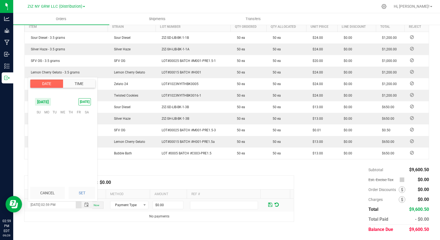
scroll to position [7, 0]
click at [73, 137] on span "18" at bounding box center [71, 137] width 8 height 9
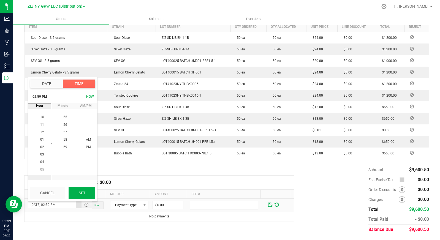
click at [89, 191] on button "Set" at bounding box center [82, 193] width 27 height 12
type input "09/18/2025 02:59 PM"
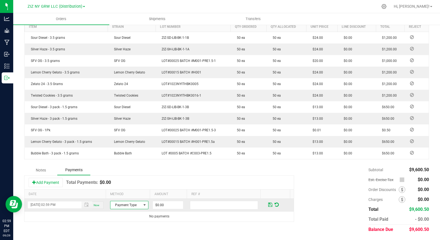
click at [131, 201] on span "Payment Type" at bounding box center [125, 205] width 31 height 8
click at [134, 181] on li "ACH & Bank Transfer" at bounding box center [126, 181] width 37 height 8
click at [161, 205] on input "0" at bounding box center [168, 205] width 30 height 8
type input "$9,600.50"
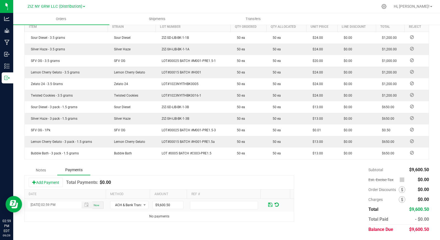
click at [331, 192] on div "Subtotal $9,600.50 Est. Excise Tax $0.00" at bounding box center [361, 200] width 135 height 70
click at [268, 204] on span at bounding box center [270, 204] width 4 height 5
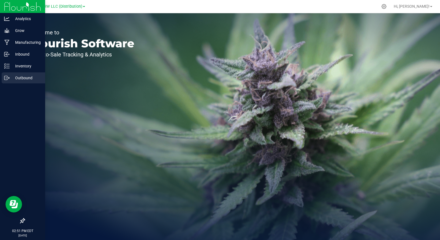
click at [8, 78] on line at bounding box center [7, 78] width 3 height 0
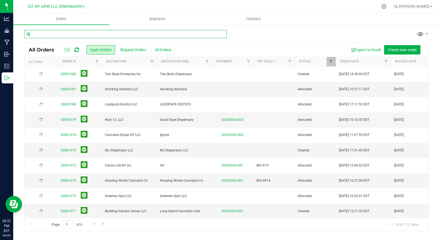
click at [75, 34] on input "text" at bounding box center [125, 34] width 202 height 8
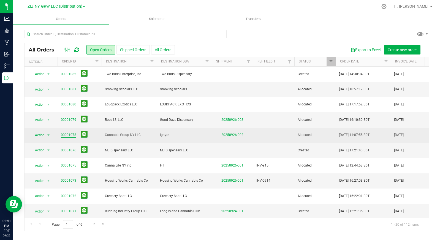
click at [66, 134] on link "00001078" at bounding box center [68, 134] width 15 height 5
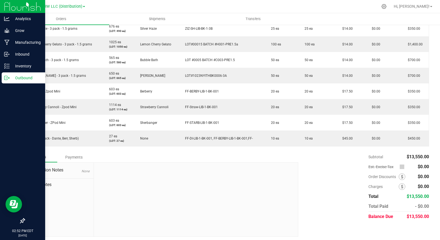
scroll to position [219, 0]
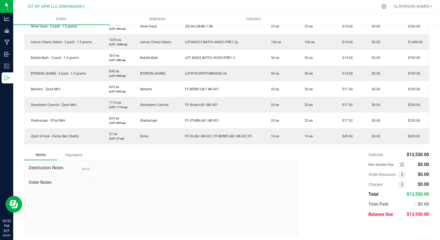
click at [74, 155] on div "Payments" at bounding box center [73, 155] width 33 height 10
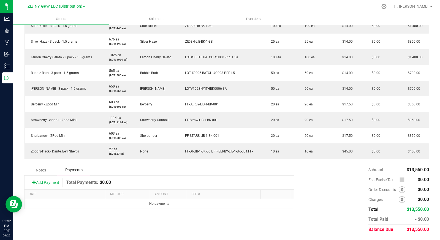
scroll to position [204, 0]
click at [47, 182] on button "Add Payment" at bounding box center [46, 182] width 34 height 9
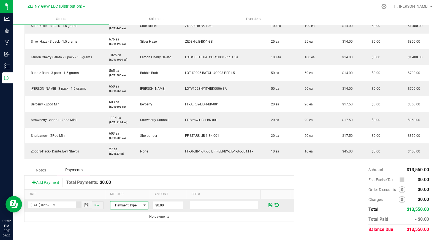
click at [142, 206] on span at bounding box center [144, 205] width 4 height 4
click at [134, 196] on li "Store Credit" at bounding box center [126, 196] width 37 height 8
click at [167, 205] on input "0" at bounding box center [168, 206] width 30 height 8
type input "$375.00"
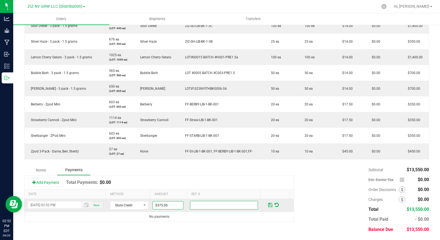
click at [201, 205] on input "text" at bounding box center [224, 205] width 68 height 9
type input "Overpayment from F-1005"
click at [268, 205] on span at bounding box center [270, 205] width 4 height 5
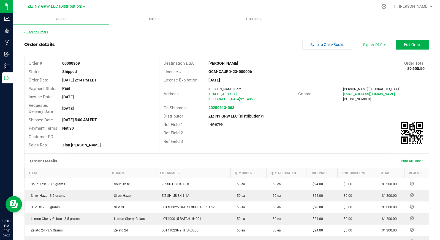
click at [45, 33] on link "Back to Orders" at bounding box center [36, 32] width 24 height 4
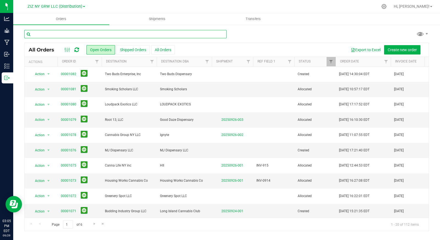
click at [88, 34] on input "text" at bounding box center [125, 34] width 202 height 8
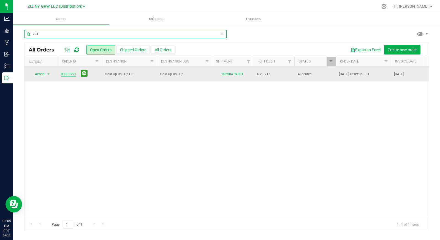
type input "791"
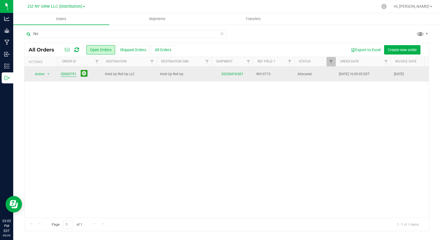
click at [66, 74] on link "00000791" at bounding box center [68, 74] width 15 height 5
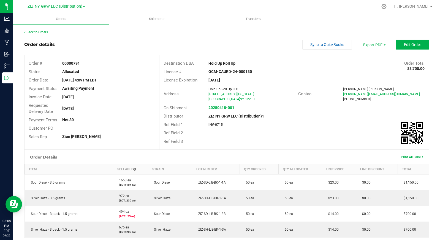
scroll to position [93, 0]
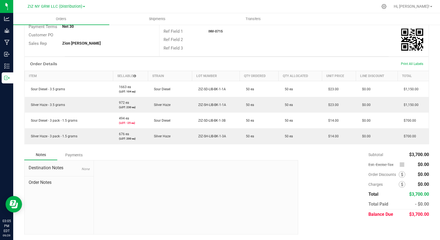
click at [71, 156] on div "Payments" at bounding box center [73, 155] width 33 height 10
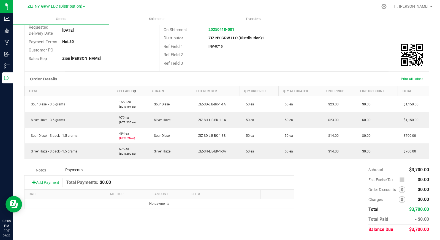
scroll to position [78, 0]
click at [51, 185] on button "Add Payment" at bounding box center [46, 182] width 34 height 9
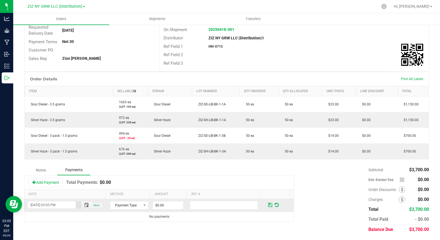
click at [84, 205] on span "Toggle popup" at bounding box center [86, 205] width 4 height 4
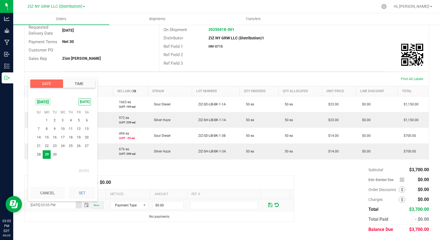
scroll to position [7, 0]
click at [61, 128] on span "10" at bounding box center [63, 129] width 8 height 9
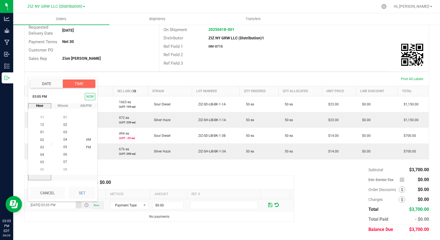
drag, startPoint x: 77, startPoint y: 194, endPoint x: 74, endPoint y: 190, distance: 4.7
click at [77, 194] on button "Set" at bounding box center [82, 193] width 27 height 12
type input "[DATE] 03:05 PM"
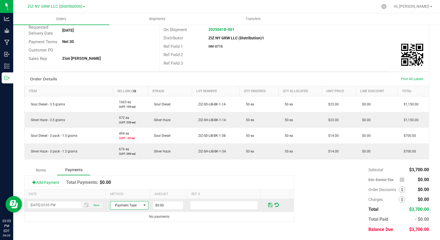
click at [121, 206] on span "Payment Type" at bounding box center [125, 206] width 31 height 8
click at [127, 182] on li "ACH & Bank Transfer" at bounding box center [126, 181] width 37 height 8
click at [162, 207] on input "0" at bounding box center [168, 206] width 30 height 8
type input "$3,700.00"
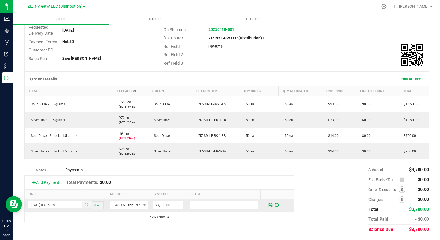
click at [224, 206] on input "text" at bounding box center [224, 205] width 68 height 9
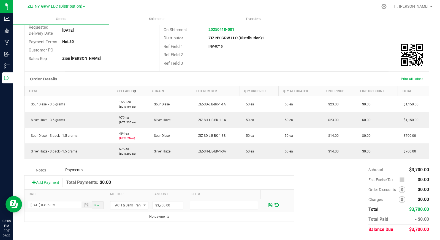
click at [231, 224] on div "Notes Payments Add Payment Total Payments: $0.00 Date Method Amount Ref # [DATE…" at bounding box center [226, 200] width 405 height 70
click at [268, 207] on span at bounding box center [270, 205] width 4 height 5
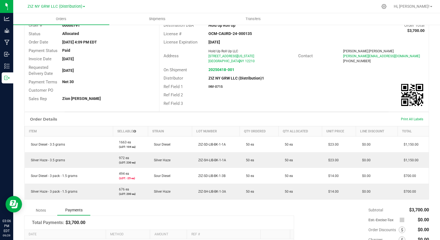
scroll to position [0, 0]
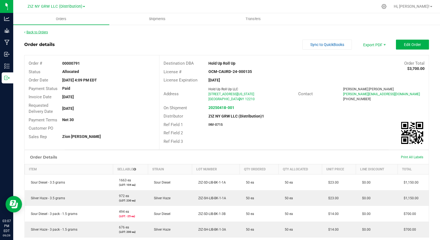
click at [36, 32] on link "Back to Orders" at bounding box center [36, 32] width 24 height 4
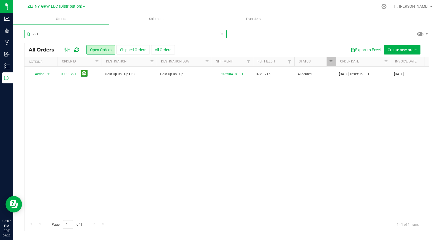
click at [40, 34] on input "791" at bounding box center [125, 34] width 202 height 8
type input "850"
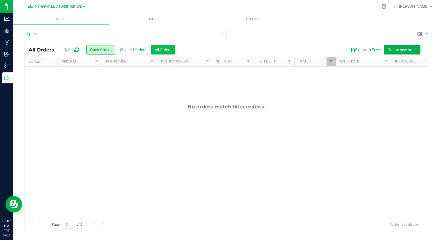
click at [157, 48] on button "All Orders" at bounding box center [163, 49] width 24 height 9
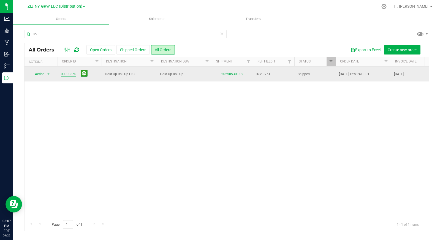
click at [67, 75] on link "00000850" at bounding box center [68, 74] width 15 height 5
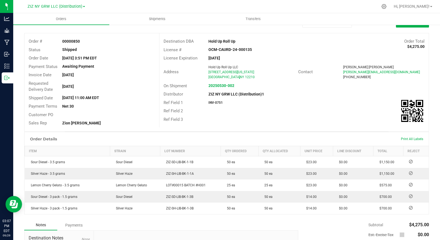
scroll to position [92, 0]
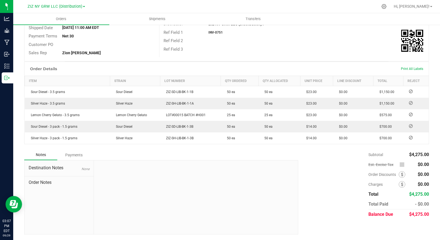
click at [70, 153] on div "Payments" at bounding box center [73, 155] width 33 height 10
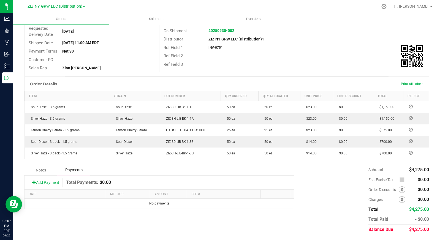
scroll to position [77, 0]
click at [40, 185] on button "Add Payment" at bounding box center [46, 182] width 34 height 9
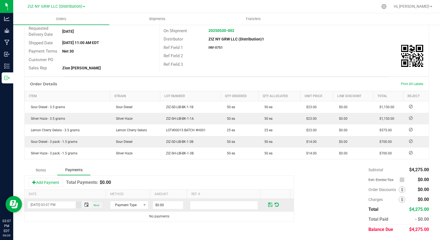
click at [85, 205] on span "Toggle popup" at bounding box center [86, 205] width 4 height 4
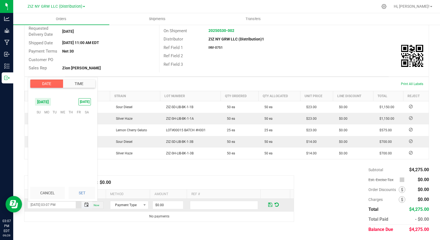
scroll to position [7, 0]
click at [63, 130] on span "10" at bounding box center [63, 129] width 8 height 9
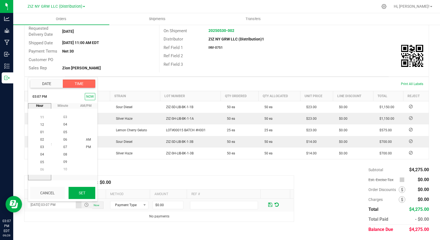
click at [75, 193] on button "Set" at bounding box center [82, 193] width 27 height 12
type input "09/10/2025 03:07 PM"
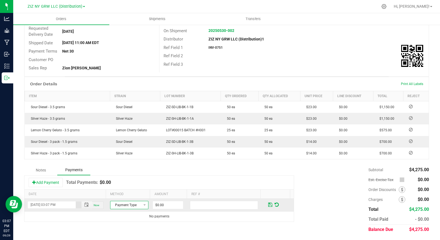
click at [130, 205] on span "Payment Type" at bounding box center [125, 205] width 31 height 8
click at [133, 182] on li "ACH & Bank Transfer" at bounding box center [126, 181] width 37 height 8
click at [164, 205] on input "0" at bounding box center [168, 205] width 30 height 8
type input "$4,275.00"
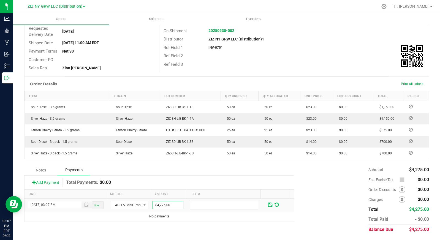
click at [314, 221] on div "Subtotal $4,275.00 Est. Excise Tax $0.00" at bounding box center [361, 200] width 135 height 70
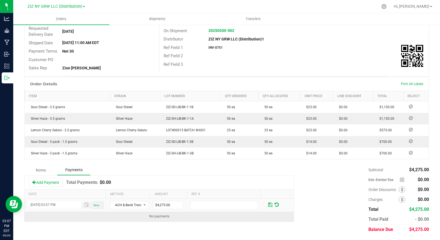
click at [248, 219] on td "No payments" at bounding box center [159, 217] width 269 height 10
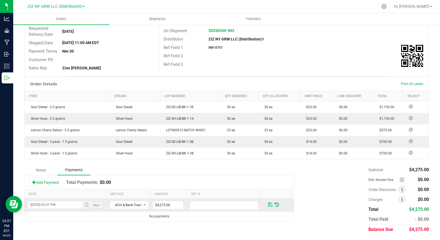
click at [268, 206] on span at bounding box center [270, 204] width 4 height 5
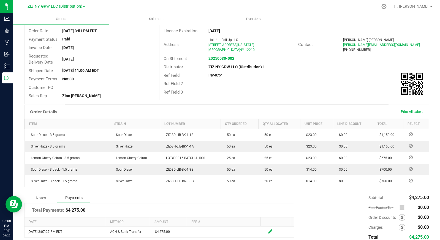
scroll to position [0, 0]
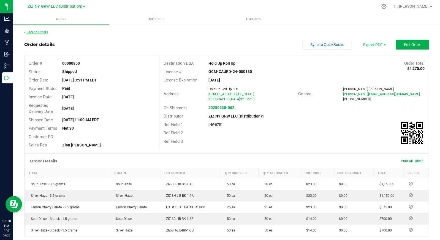
click at [43, 33] on link "Back to Orders" at bounding box center [36, 32] width 24 height 4
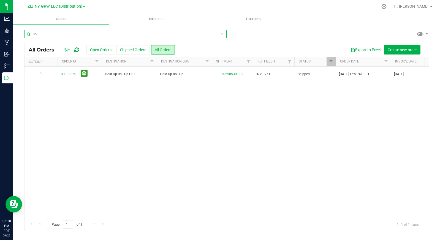
click at [45, 36] on input "850" at bounding box center [125, 34] width 202 height 8
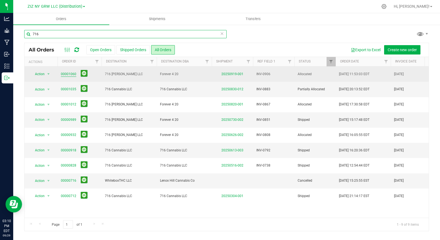
type input "716"
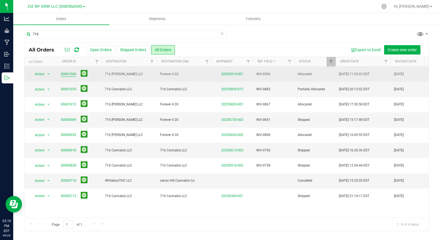
click at [69, 74] on link "00001060" at bounding box center [68, 74] width 15 height 5
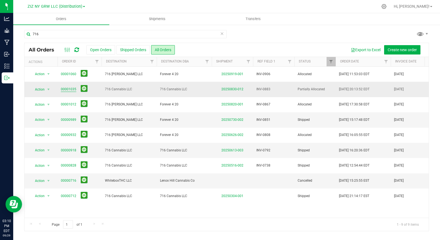
click at [68, 88] on link "00001035" at bounding box center [68, 89] width 15 height 5
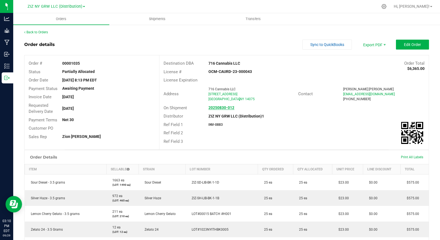
click at [222, 108] on strong "20250830-012" at bounding box center [222, 107] width 26 height 4
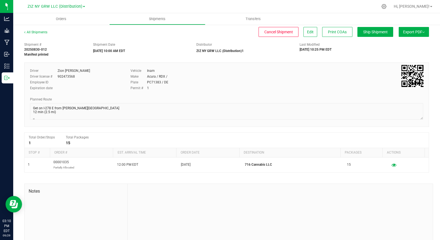
click at [407, 33] on span "Export PDF" at bounding box center [413, 32] width 21 height 4
click at [409, 51] on div "Manifest by Lot" at bounding box center [413, 52] width 51 height 4
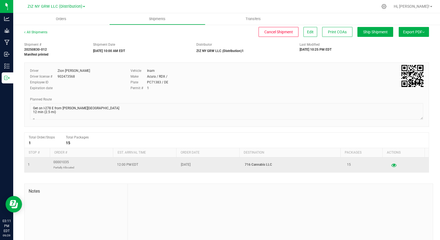
click at [392, 165] on icon "button" at bounding box center [394, 165] width 5 height 4
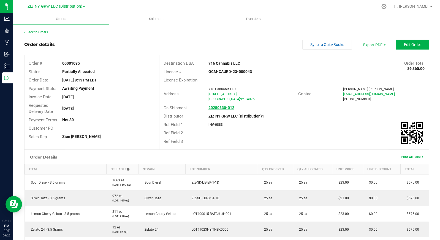
click at [222, 108] on strong "20250830-012" at bounding box center [222, 107] width 26 height 4
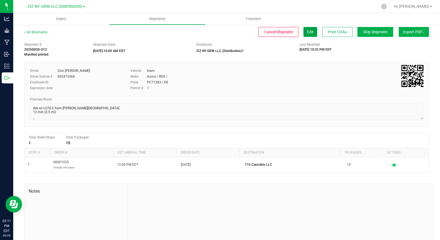
click at [308, 33] on span "Edit" at bounding box center [310, 32] width 7 height 4
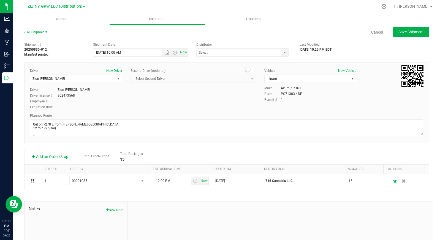
type input "ZIZ NY GRW LLC (Distribution)1"
click at [400, 33] on span "Save Shipment" at bounding box center [411, 32] width 25 height 4
type input "8/30/2025 2:00 PM"
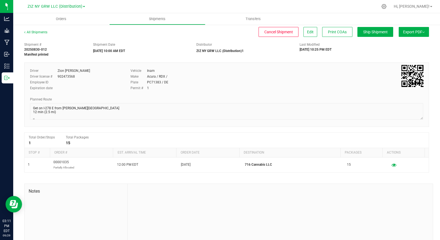
click at [419, 29] on button "Export PDF" at bounding box center [414, 32] width 30 height 10
click at [410, 51] on div "Manifest by Lot" at bounding box center [413, 52] width 51 height 4
click at [164, 180] on div "Shipment # 20250830-012 Manifest printed Shipment Date 08/30/2025 10:00 AM EDT …" at bounding box center [226, 149] width 405 height 218
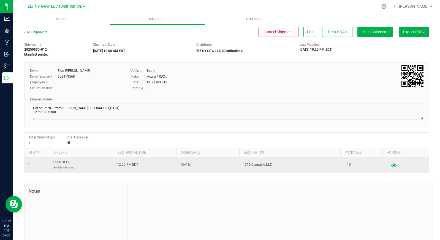
click at [392, 164] on icon "button" at bounding box center [394, 165] width 5 height 4
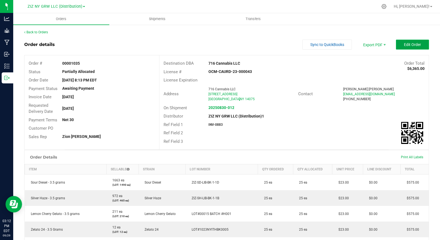
click at [408, 46] on span "Edit Order" at bounding box center [412, 44] width 17 height 4
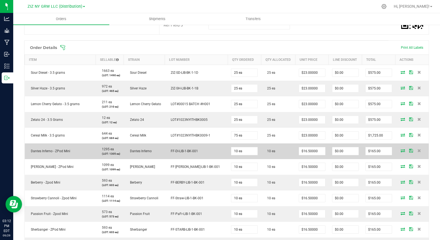
scroll to position [131, 0]
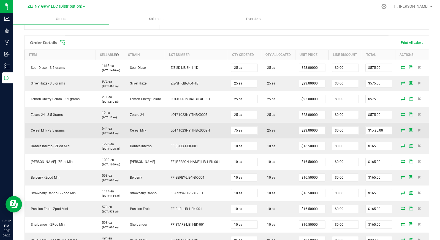
click at [401, 129] on icon at bounding box center [403, 129] width 4 height 3
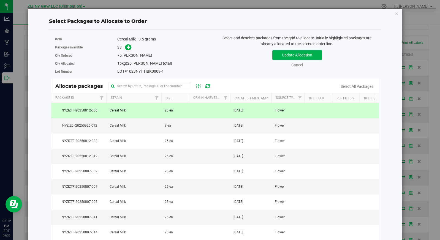
click at [202, 107] on td at bounding box center [209, 110] width 41 height 15
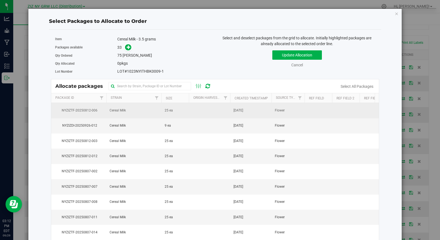
click at [199, 112] on td at bounding box center [209, 110] width 41 height 15
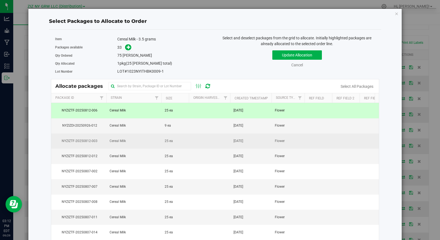
click at [206, 146] on td at bounding box center [209, 141] width 41 height 15
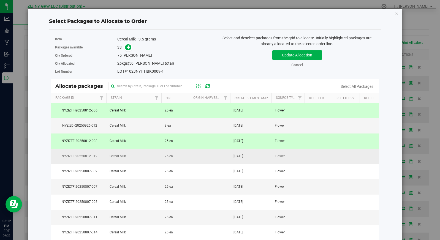
click at [206, 158] on td at bounding box center [209, 156] width 41 height 15
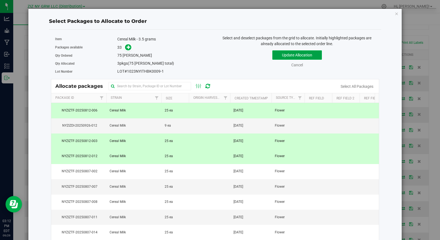
click at [298, 55] on button "Update Allocation" at bounding box center [297, 54] width 50 height 9
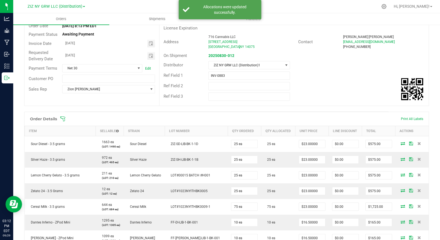
scroll to position [0, 0]
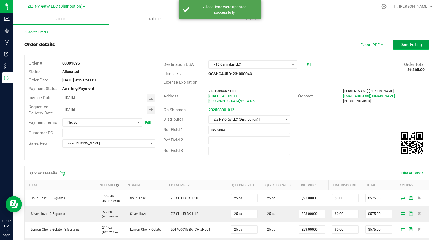
click at [408, 45] on span "Done Editing" at bounding box center [410, 44] width 21 height 4
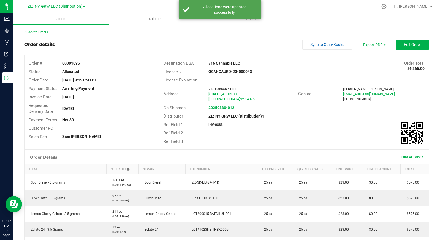
click at [220, 109] on strong "20250830-012" at bounding box center [222, 107] width 26 height 4
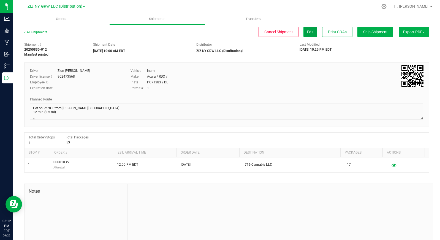
click at [307, 33] on span "Edit" at bounding box center [310, 32] width 7 height 4
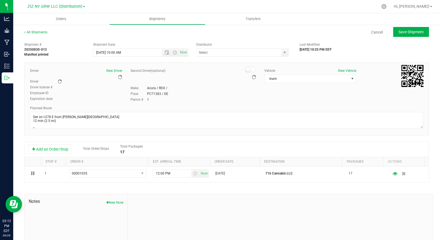
type input "ZIZ NY GRW LLC (Distribution)1"
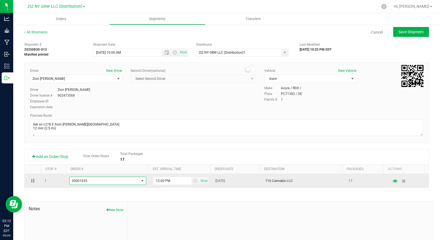
click at [140, 182] on span "select" at bounding box center [142, 181] width 4 height 4
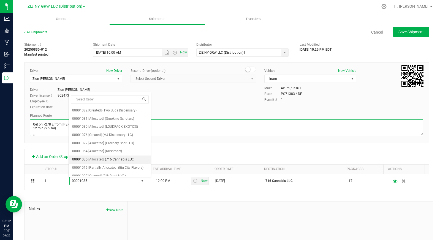
click at [225, 128] on textarea at bounding box center [226, 128] width 393 height 17
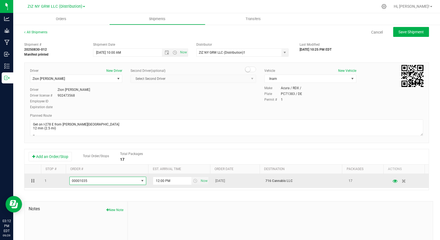
click at [139, 183] on span "select" at bounding box center [142, 181] width 7 height 8
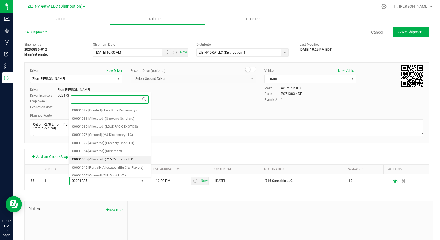
click at [135, 158] on li "00001035 [Allocated] (716 Cannabis LLC)" at bounding box center [110, 160] width 82 height 8
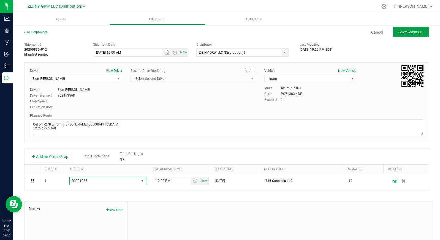
click at [405, 34] on span "Save Shipment" at bounding box center [411, 32] width 25 height 4
type input "8/30/2025 2:00 PM"
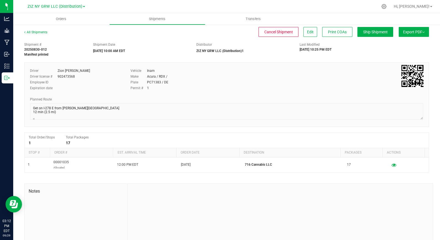
click at [416, 30] on span "Export PDF" at bounding box center [413, 32] width 21 height 4
click at [410, 52] on div "Manifest by Lot" at bounding box center [413, 52] width 51 height 4
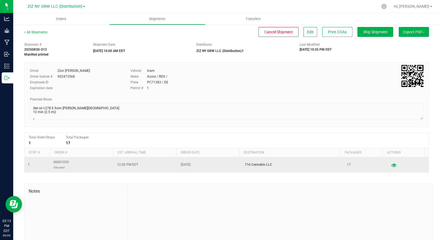
click at [392, 165] on icon "button" at bounding box center [394, 165] width 5 height 4
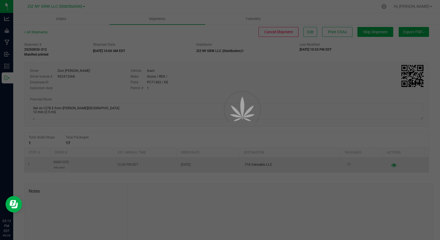
click at [388, 165] on div at bounding box center [220, 120] width 440 height 240
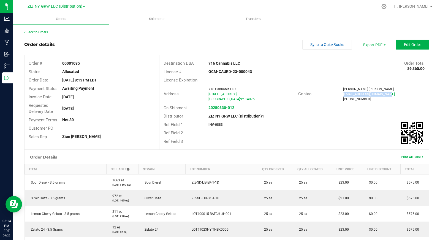
drag, startPoint x: 389, startPoint y: 94, endPoint x: 338, endPoint y: 94, distance: 51.0
click at [339, 94] on div "John Duncan jduncan@716cannabislic.com (716) 997-2752" at bounding box center [384, 94] width 90 height 15
copy span "[EMAIL_ADDRESS][DOMAIN_NAME]"
click at [352, 116] on div "Distributor ZIZ NY GRW LLC (Distribution)1" at bounding box center [293, 116] width 269 height 9
click at [46, 31] on link "Back to Orders" at bounding box center [36, 32] width 24 height 4
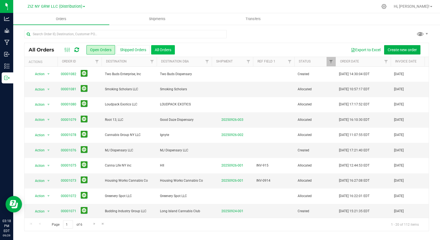
click at [159, 53] on button "All Orders" at bounding box center [163, 49] width 24 height 9
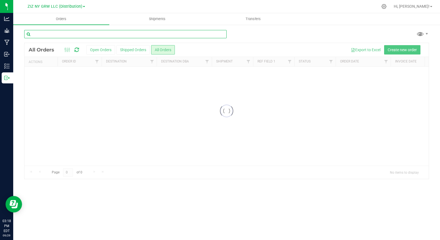
click at [109, 34] on input "text" at bounding box center [125, 34] width 202 height 8
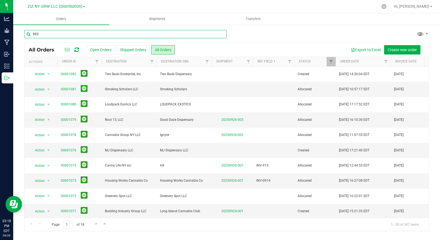
type input "993"
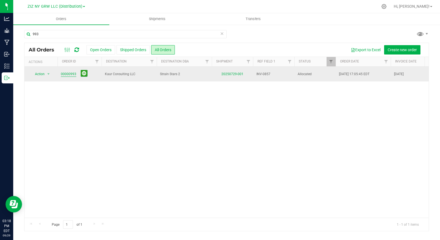
click at [65, 74] on link "00000993" at bounding box center [68, 74] width 15 height 5
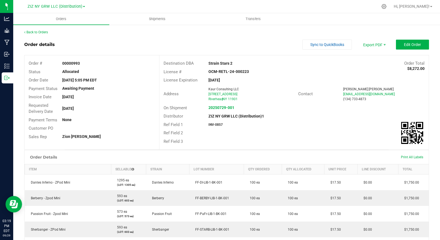
scroll to position [109, 0]
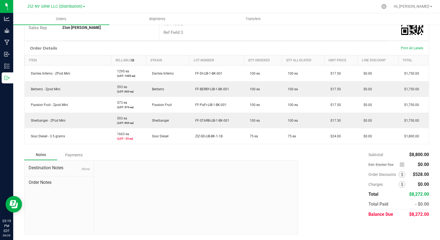
click at [77, 155] on div "Payments" at bounding box center [73, 155] width 33 height 10
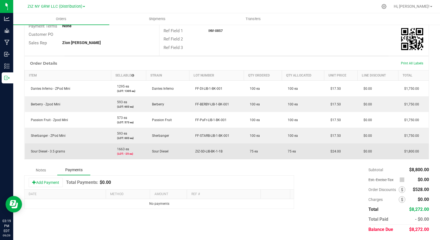
scroll to position [94, 0]
click at [73, 154] on td "Sour Diesel - 3.5 grams" at bounding box center [68, 152] width 86 height 16
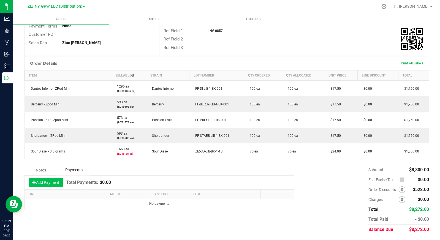
click at [48, 178] on button "Add Payment" at bounding box center [46, 182] width 34 height 9
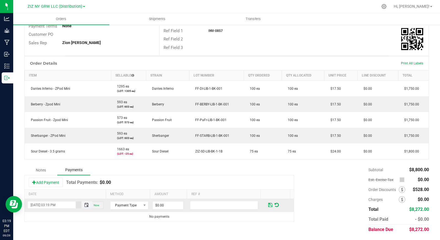
click at [84, 205] on span "Toggle popup" at bounding box center [86, 205] width 4 height 4
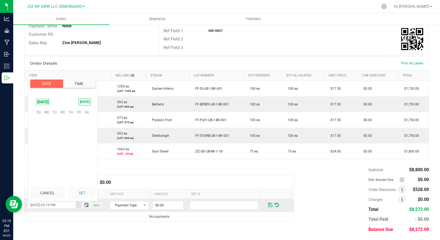
scroll to position [7, 0]
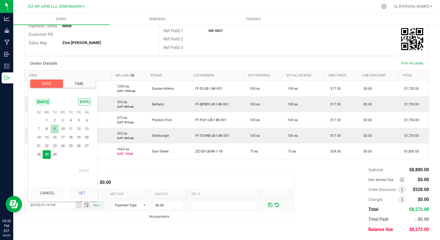
click at [55, 129] on span "9" at bounding box center [55, 129] width 8 height 9
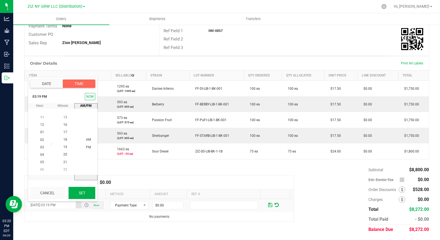
click at [89, 193] on button "Set" at bounding box center [82, 193] width 27 height 12
type input "09/09/2025 03:19 PM"
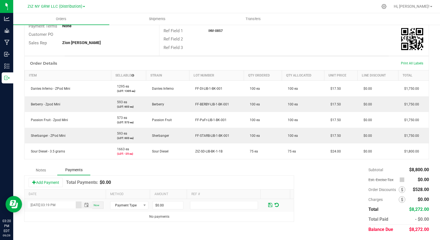
click at [167, 183] on div "Add Payment Total Payments: $0.00" at bounding box center [159, 183] width 269 height 14
click at [119, 204] on span "Payment Type" at bounding box center [125, 206] width 31 height 8
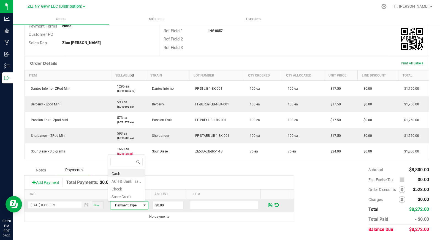
scroll to position [8, 37]
click at [128, 181] on li "ACH & Bank Transfer" at bounding box center [126, 181] width 37 height 8
click at [162, 204] on input "0" at bounding box center [168, 206] width 30 height 8
click at [162, 205] on input "0" at bounding box center [168, 206] width 30 height 8
click at [153, 206] on input "08272.00" at bounding box center [168, 206] width 30 height 8
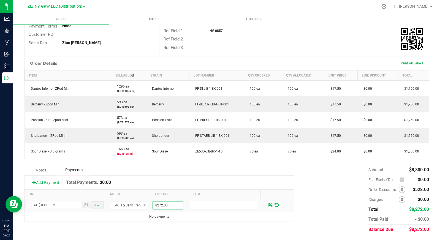
type input "$8,272.00"
click at [228, 227] on div "Notes Payments Add Payment Total Payments: $0.00 Date Method Amount Ref # 09/09…" at bounding box center [226, 200] width 405 height 70
click at [234, 224] on div "Notes Payments Add Payment Total Payments: $0.00 Date Method Amount Ref # 09/09…" at bounding box center [226, 200] width 405 height 70
click at [268, 205] on span at bounding box center [270, 205] width 4 height 5
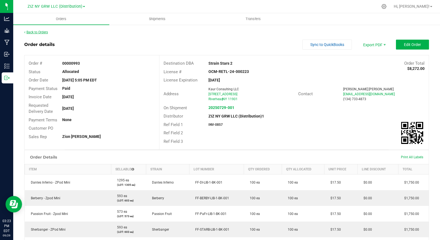
click at [40, 32] on link "Back to Orders" at bounding box center [36, 32] width 24 height 4
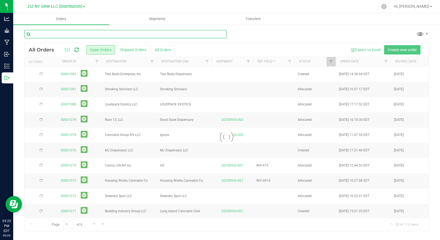
click at [63, 34] on input "text" at bounding box center [125, 34] width 202 height 8
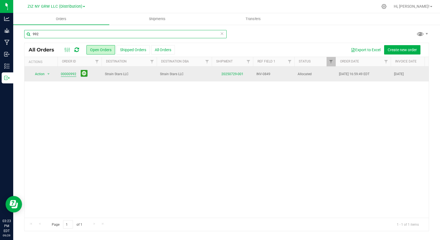
type input "992"
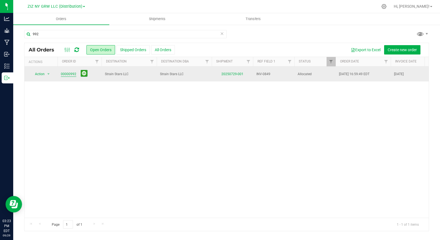
click at [68, 73] on link "00000992" at bounding box center [68, 74] width 15 height 5
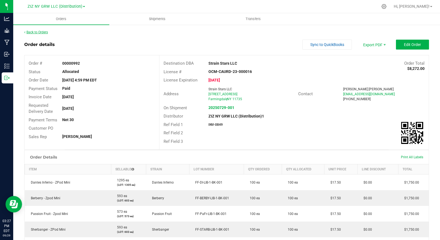
click at [41, 32] on link "Back to Orders" at bounding box center [36, 32] width 24 height 4
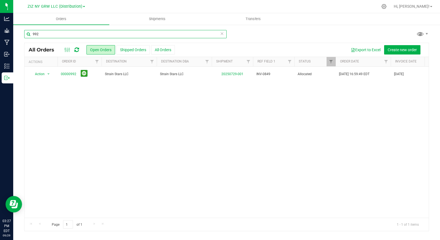
click at [41, 32] on input "992" at bounding box center [125, 34] width 202 height 8
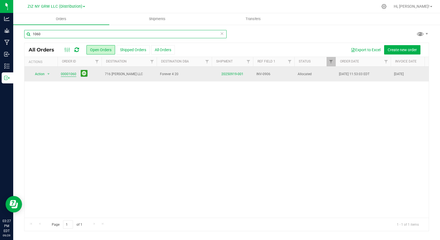
type input "1060"
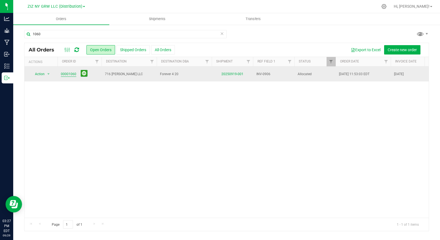
click at [68, 74] on link "00001060" at bounding box center [68, 74] width 15 height 5
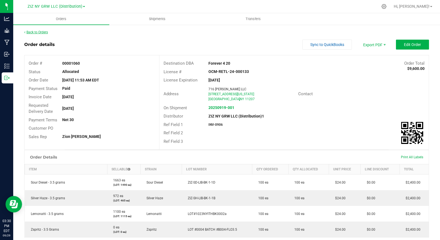
click at [39, 32] on link "Back to Orders" at bounding box center [36, 32] width 24 height 4
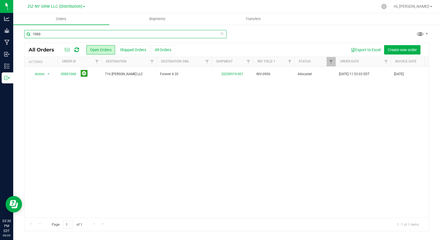
click at [53, 31] on input "1060" at bounding box center [125, 34] width 202 height 8
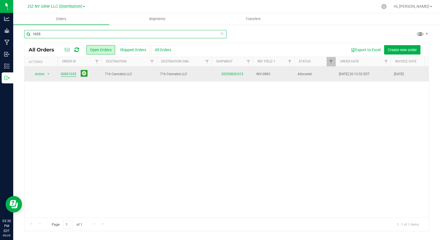
type input "1035"
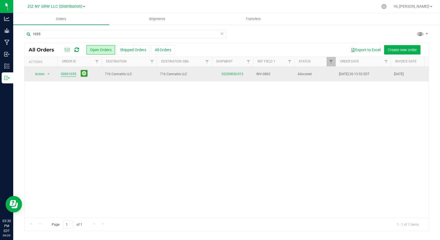
click at [68, 75] on link "00001035" at bounding box center [68, 74] width 15 height 5
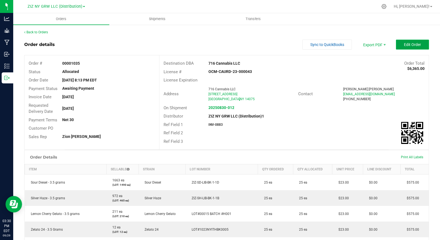
click at [414, 43] on span "Edit Order" at bounding box center [412, 44] width 17 height 4
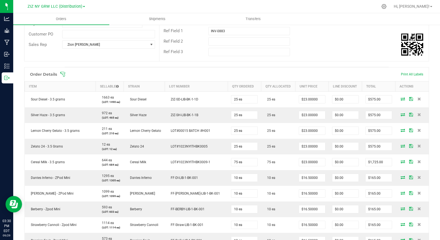
scroll to position [99, 0]
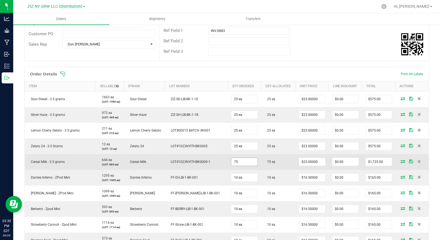
click at [250, 163] on input "75" at bounding box center [244, 162] width 26 height 8
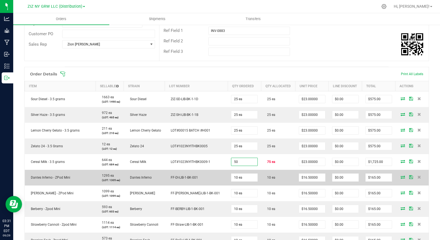
type input "50 ea"
type input "$1,150.00"
click at [282, 171] on td "10 ea" at bounding box center [278, 178] width 34 height 16
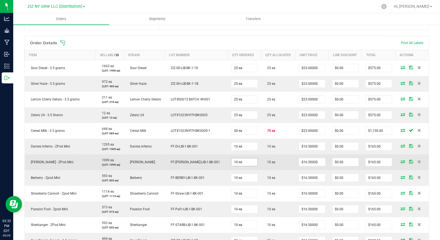
scroll to position [131, 0]
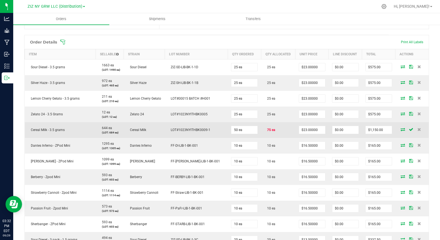
click at [401, 129] on icon at bounding box center [403, 129] width 4 height 3
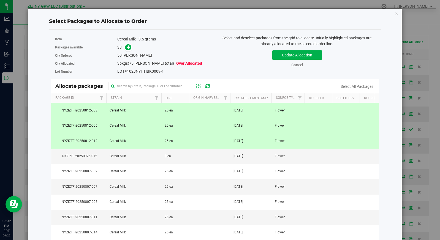
click at [187, 143] on td "25 ea" at bounding box center [175, 141] width 28 height 15
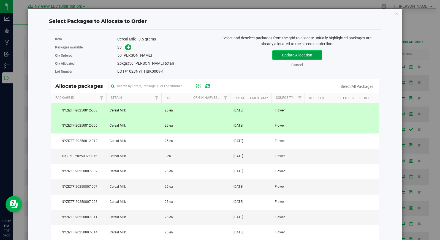
click at [300, 54] on button "Update Allocation" at bounding box center [297, 54] width 50 height 9
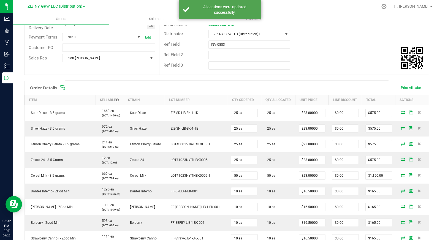
scroll to position [0, 0]
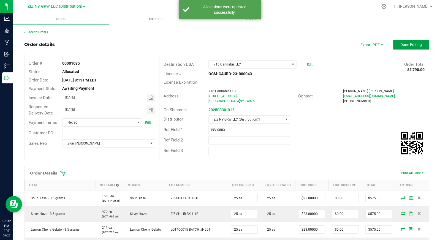
click at [406, 46] on span "Done Editing" at bounding box center [410, 44] width 21 height 4
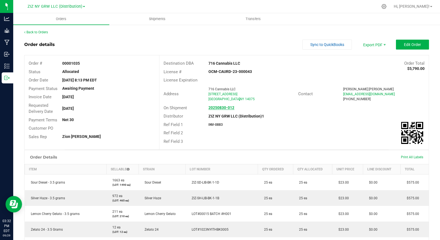
click at [218, 107] on strong "20250830-012" at bounding box center [222, 107] width 26 height 4
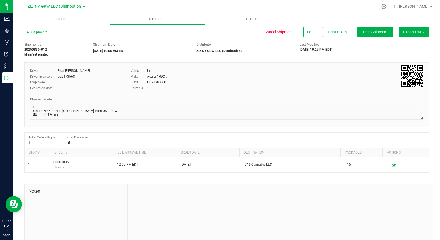
scroll to position [32, 0]
click at [417, 31] on span "Export PDF" at bounding box center [413, 32] width 21 height 4
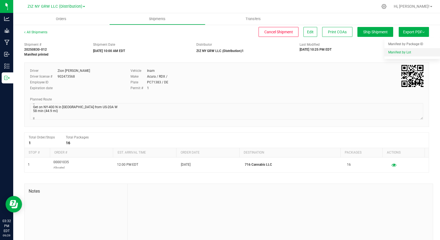
click at [409, 50] on li "Manifest by Lot" at bounding box center [413, 52] width 56 height 8
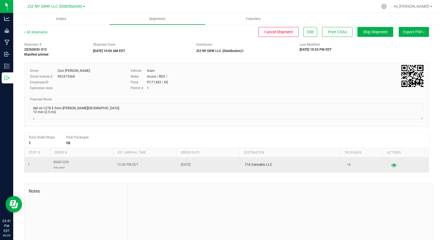
click at [392, 165] on icon "button" at bounding box center [394, 165] width 5 height 4
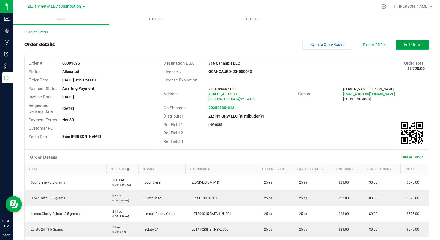
click at [405, 45] on span "Edit Order" at bounding box center [412, 44] width 17 height 4
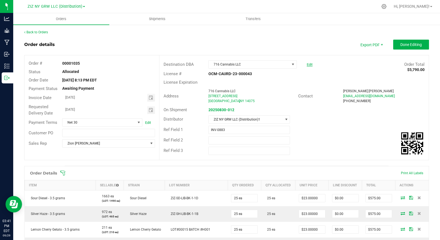
click at [307, 64] on link "Edit" at bounding box center [310, 65] width 6 height 4
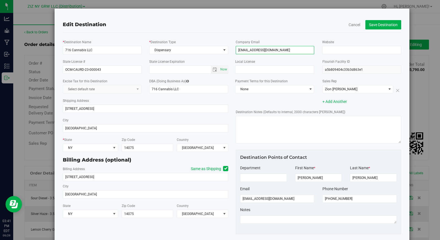
click at [271, 50] on input "[EMAIL_ADDRESS][DOMAIN_NAME]" at bounding box center [275, 50] width 78 height 8
click at [275, 199] on input "[EMAIL_ADDRESS][DOMAIN_NAME]" at bounding box center [277, 199] width 74 height 8
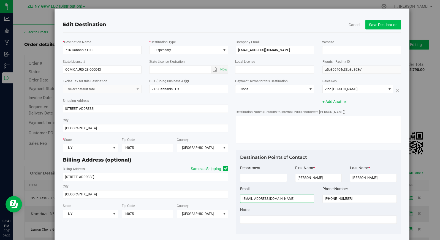
type input "[EMAIL_ADDRESS][DOMAIN_NAME]"
click at [378, 25] on button "Save Destination" at bounding box center [384, 24] width 36 height 9
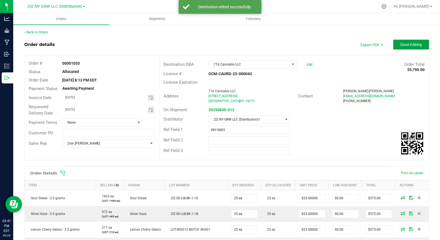
click at [410, 45] on span "Done Editing" at bounding box center [410, 44] width 21 height 4
